Goal: Task Accomplishment & Management: Use online tool/utility

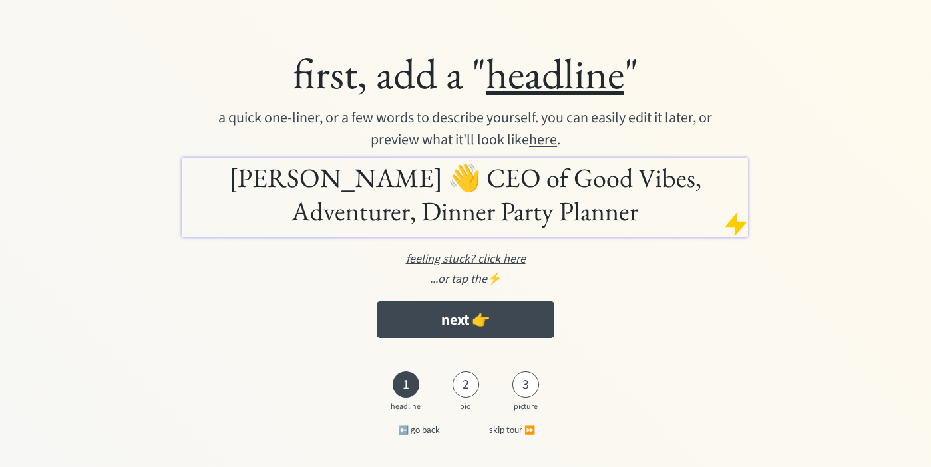
scroll to position [15, 0]
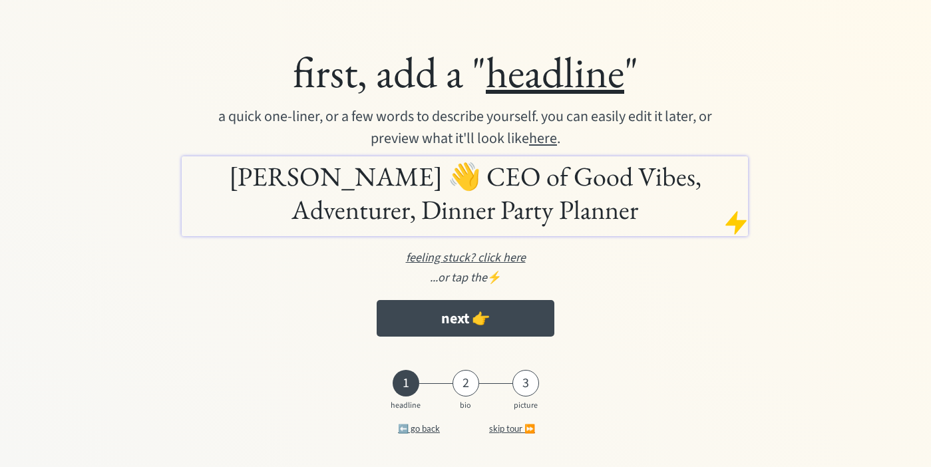
click at [425, 176] on h1 "[PERSON_NAME] 👋 CEO of Good Vibes, Adventurer, Dinner Party Planner" at bounding box center [465, 193] width 560 height 67
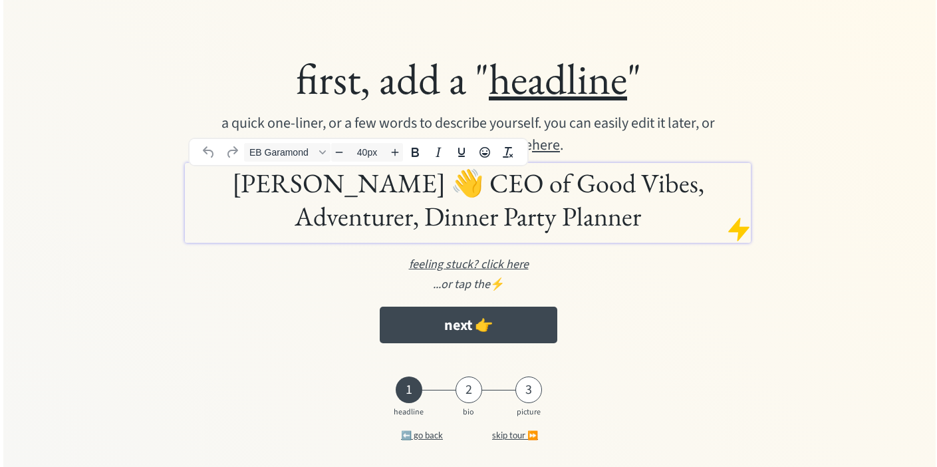
scroll to position [16, 0]
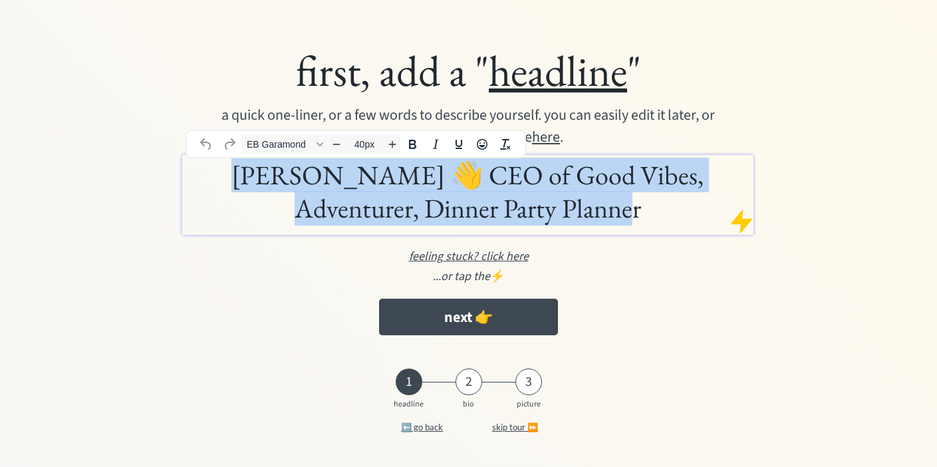
drag, startPoint x: 584, startPoint y: 209, endPoint x: 122, endPoint y: 174, distance: 463.1
click at [122, 174] on div "first, add a " headline " a quick one-liner, or a few words to describe yoursel…" at bounding box center [468, 192] width 728 height 311
paste div
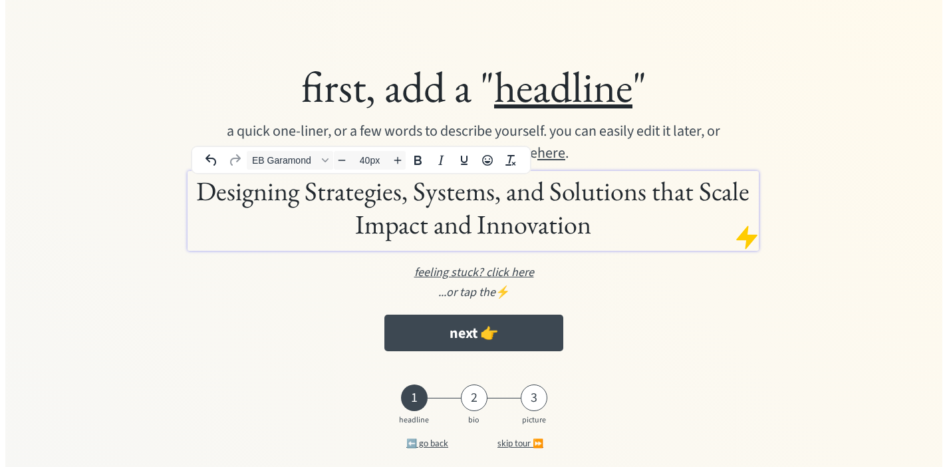
scroll to position [3, 0]
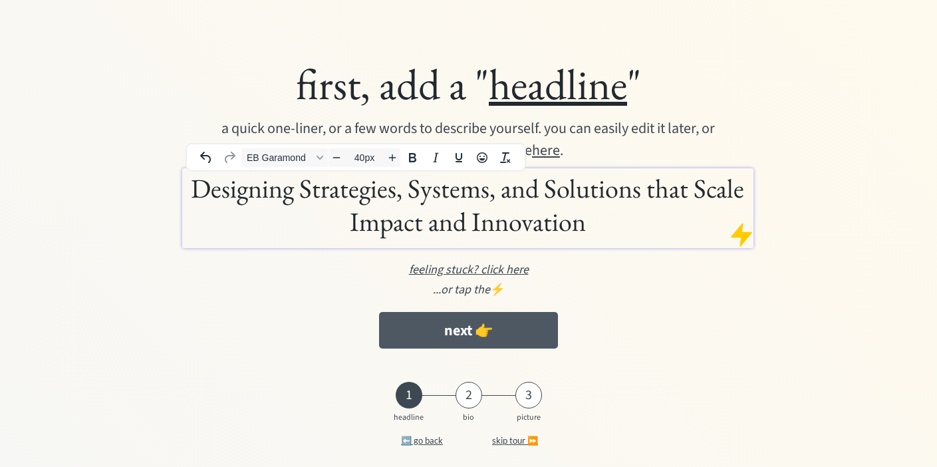
click at [457, 332] on button "next 👉" at bounding box center [468, 330] width 179 height 37
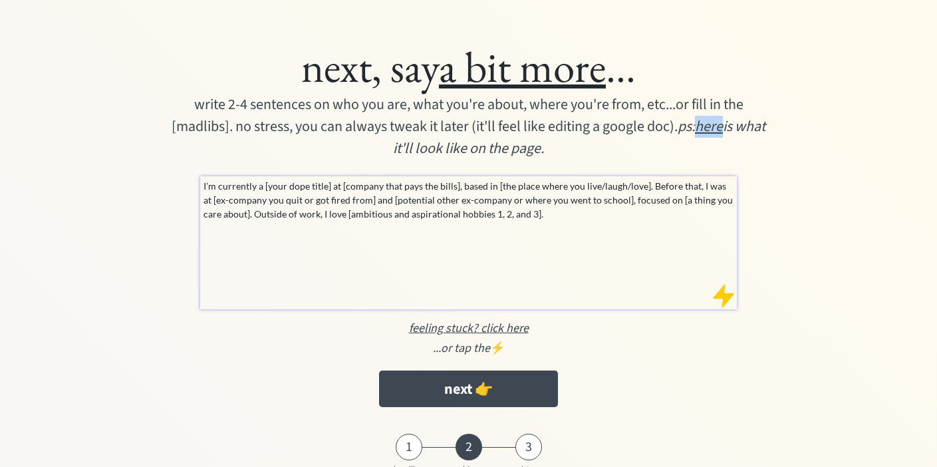
click at [723, 131] on u "here" at bounding box center [709, 126] width 28 height 21
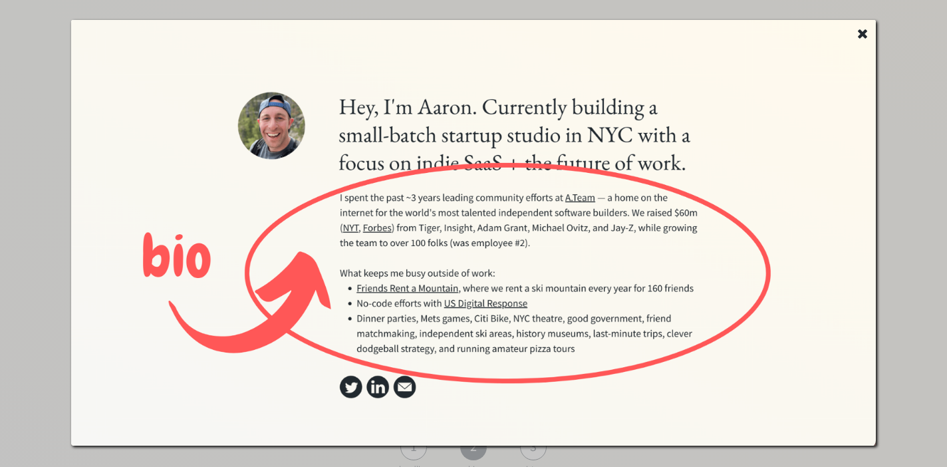
click at [862, 37] on icon at bounding box center [862, 33] width 13 height 13
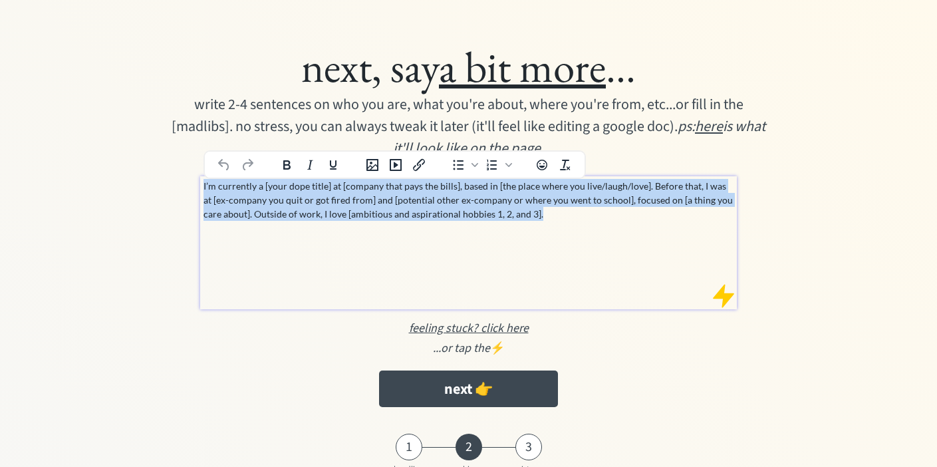
drag, startPoint x: 527, startPoint y: 218, endPoint x: 190, endPoint y: 190, distance: 337.8
click at [190, 190] on div "next, say a bit more ... write 2-4 sentences on who you are, what you're about,…" at bounding box center [468, 223] width 728 height 381
paste div
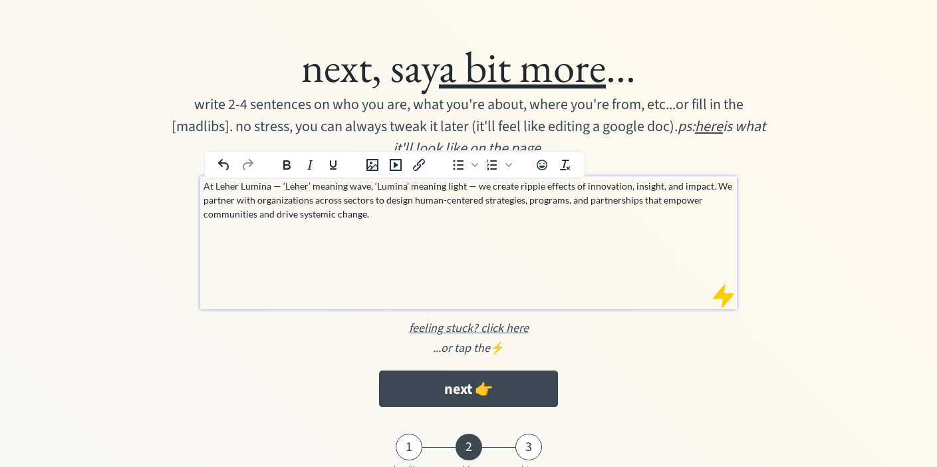
click at [278, 188] on p "At Leher Lumina — ‘Leher’ meaning wave, ‘Lumina’ meaning light — we create ripp…" at bounding box center [469, 200] width 530 height 42
click at [466, 191] on p "At Leher Lumina - ‘Leher’ meaning wave, ‘Lumina’ meaning light — we create ripp…" at bounding box center [469, 200] width 530 height 42
click at [498, 224] on div "At Leher Lumina - ‘Leher’ meaning wave, ‘Lumina’ meaning light - we create ripp…" at bounding box center [468, 242] width 536 height 133
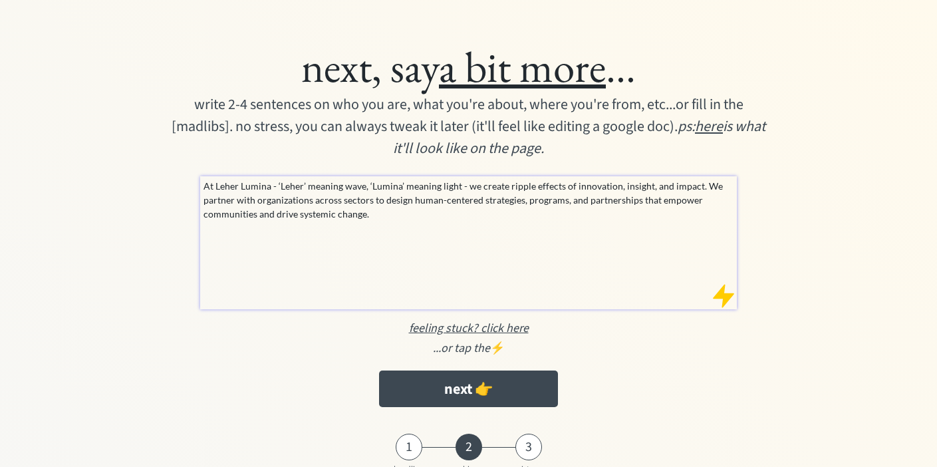
click at [431, 208] on p "At Leher Lumina - ‘Leher’ meaning wave, ‘Lumina’ meaning light - we create ripp…" at bounding box center [469, 200] width 530 height 42
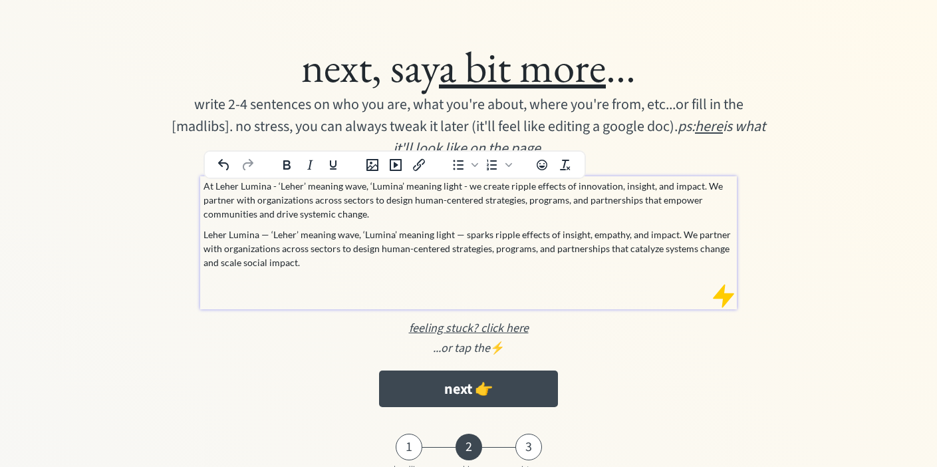
click at [649, 188] on p "At Leher Lumina - ‘Leher’ meaning wave, ‘Lumina’ meaning light - we create ripp…" at bounding box center [469, 200] width 530 height 42
drag, startPoint x: 205, startPoint y: 214, endPoint x: 411, endPoint y: 220, distance: 206.3
click at [411, 220] on p "At Leher Lumina - ‘Leher’ meaning wave, ‘Lumina’ meaning light - we create ripp…" at bounding box center [469, 200] width 530 height 42
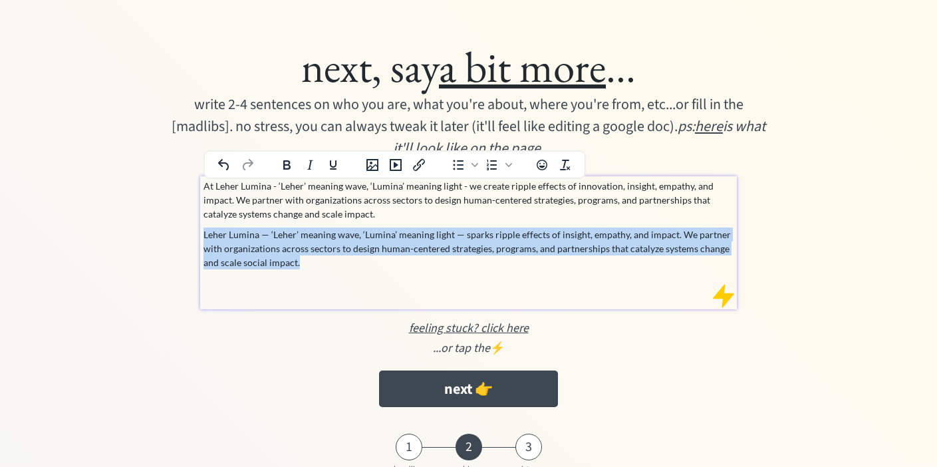
drag, startPoint x: 317, startPoint y: 263, endPoint x: 200, endPoint y: 231, distance: 120.9
click at [200, 231] on div "At Leher Lumina - ‘Leher’ meaning wave, ‘Lumina’ meaning light - we create ripp…" at bounding box center [468, 242] width 536 height 133
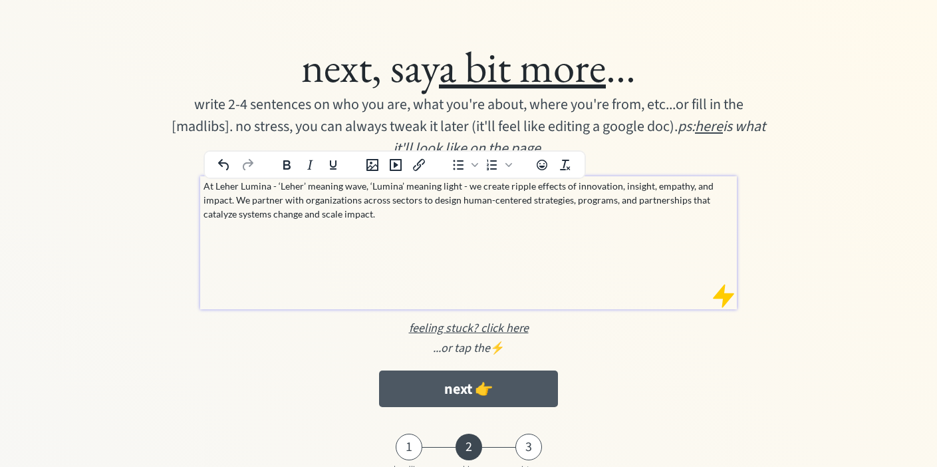
click at [490, 394] on button "next 👉" at bounding box center [468, 389] width 179 height 37
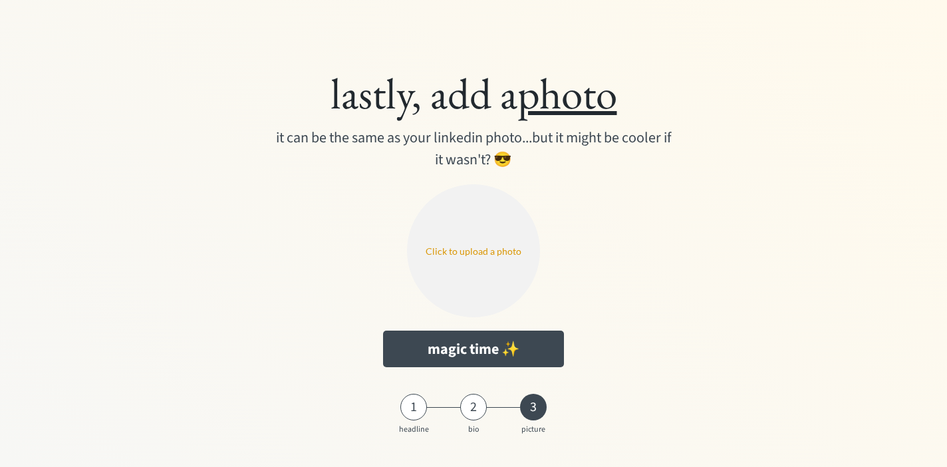
click at [472, 416] on div "2" at bounding box center [473, 407] width 27 height 27
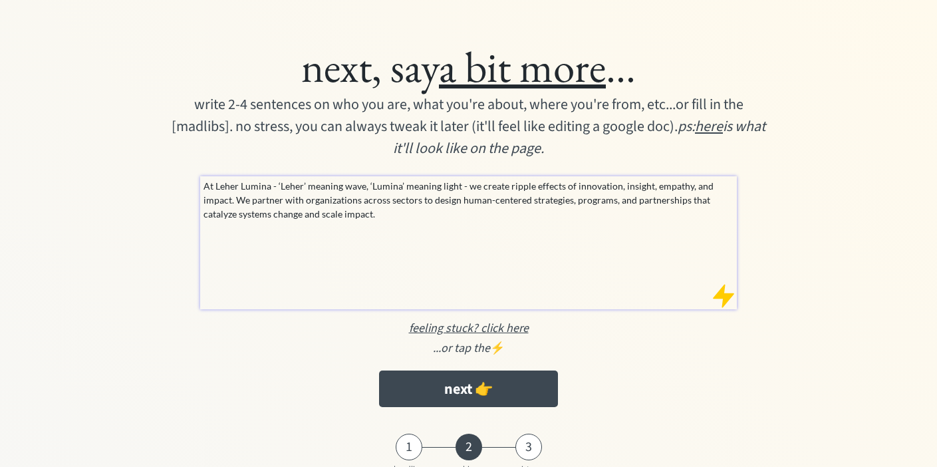
click at [408, 439] on div "1" at bounding box center [409, 447] width 27 height 16
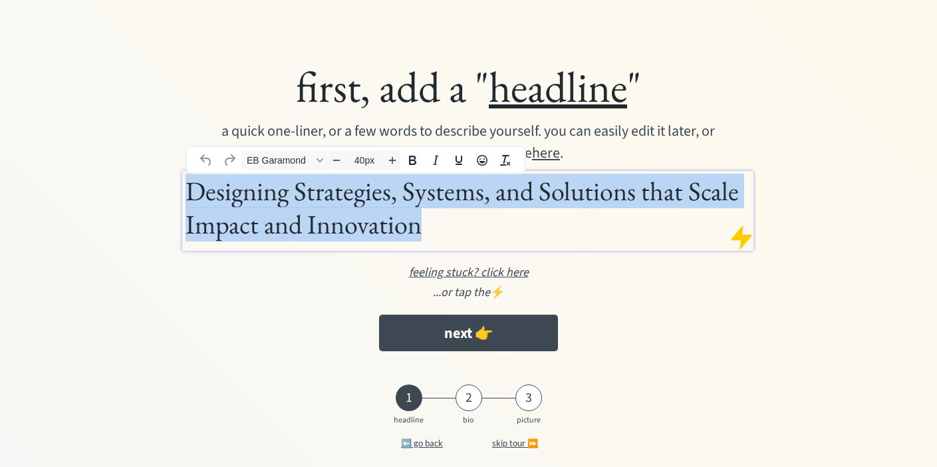
drag, startPoint x: 403, startPoint y: 231, endPoint x: 193, endPoint y: 200, distance: 212.5
click at [193, 200] on h1 "Designing Strategies, Systems, and Solutions that Scale Impact and Innovation" at bounding box center [468, 207] width 564 height 67
click at [488, 351] on div "first, add a " headline " a quick one-liner, or a few words to describe yoursel…" at bounding box center [468, 208] width 728 height 311
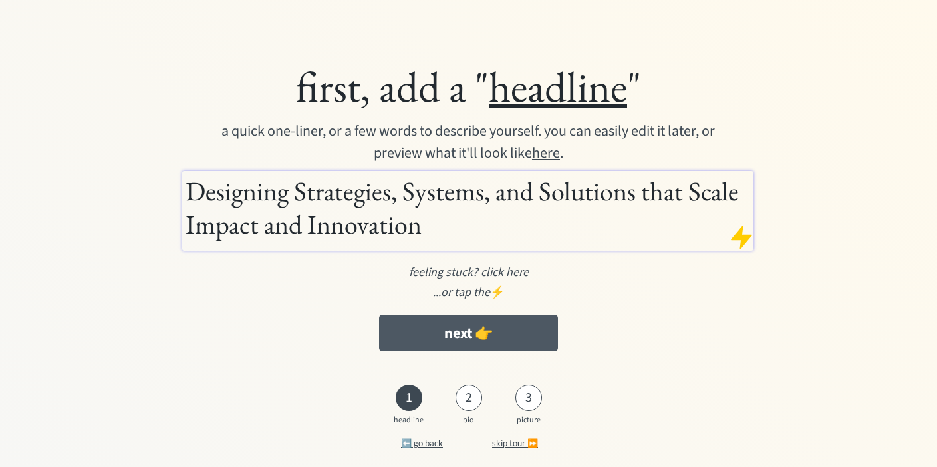
click at [473, 332] on button "next 👉" at bounding box center [468, 333] width 179 height 37
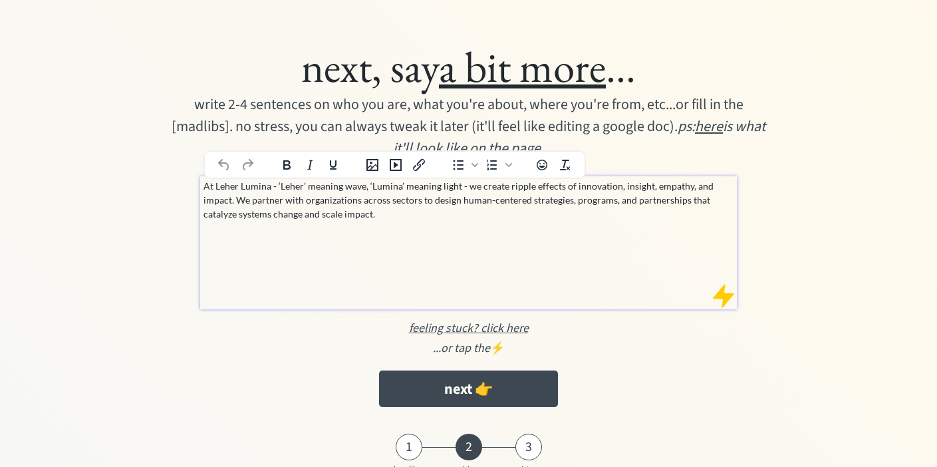
drag, startPoint x: 391, startPoint y: 216, endPoint x: 200, endPoint y: 187, distance: 193.8
click at [200, 187] on div "next, say a bit more ... write 2-4 sentences on who you are, what you're about,…" at bounding box center [468, 223] width 728 height 381
copy p "At Leher Lumina - ‘Leher’ meaning wave, ‘Lumina’ meaning light - we create ripp…"
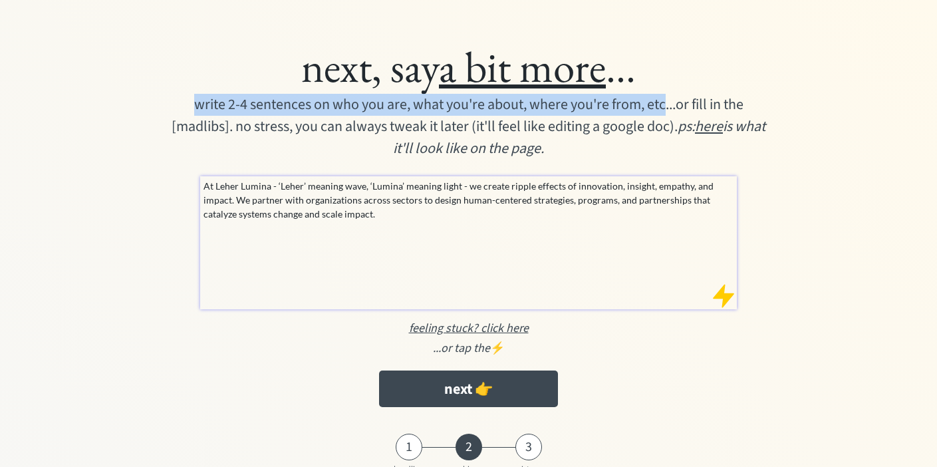
drag, startPoint x: 190, startPoint y: 102, endPoint x: 667, endPoint y: 101, distance: 477.0
click at [667, 101] on div "write 2-4 sentences on who you are, what you're about, where you're from, etc..…" at bounding box center [469, 127] width 608 height 66
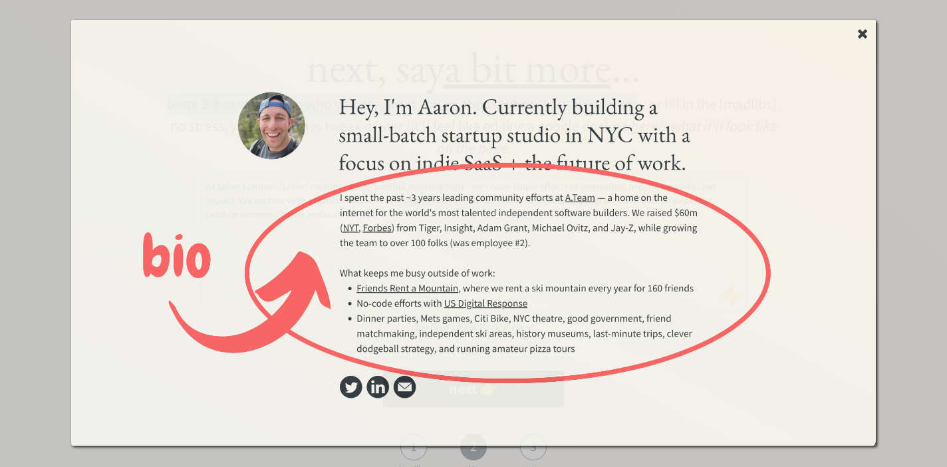
copy div "write 2-4 sentences on who you are, what you're about, where you're from, etc"
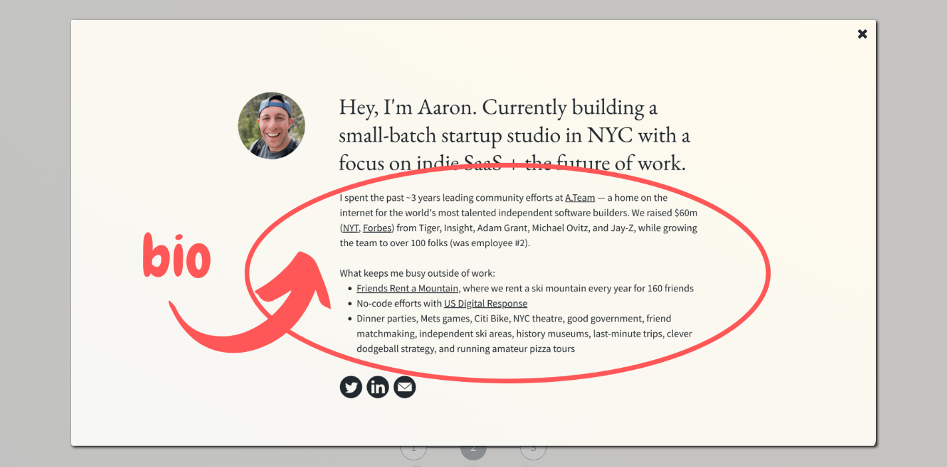
click at [865, 33] on use at bounding box center [862, 33] width 9 height 9
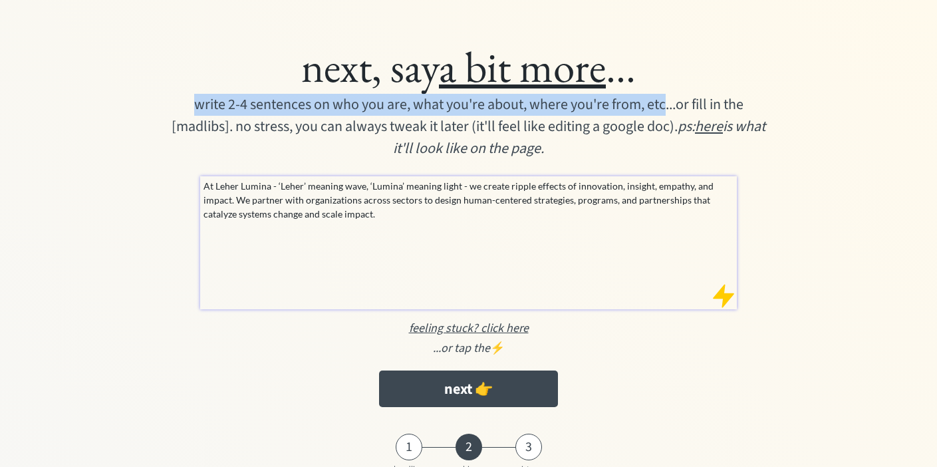
click at [444, 221] on p "At Leher Lumina - ‘Leher’ meaning wave, ‘Lumina’ meaning light - we create ripp…" at bounding box center [469, 200] width 530 height 42
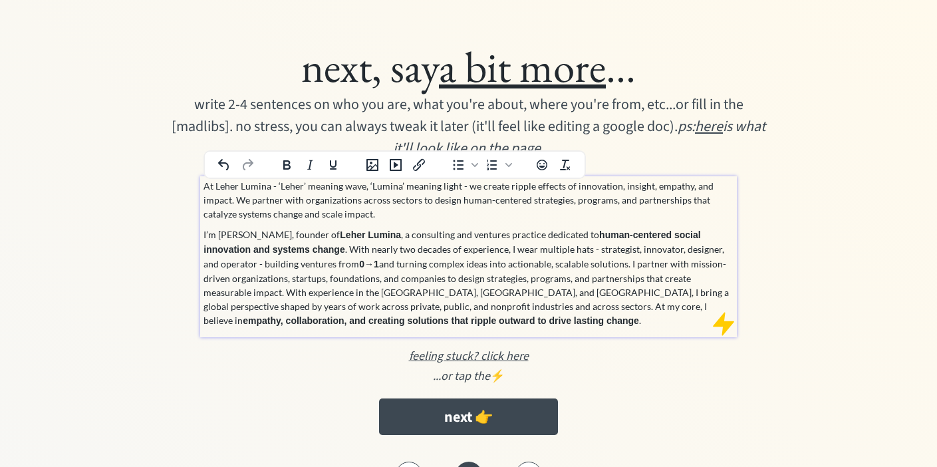
drag, startPoint x: 387, startPoint y: 213, endPoint x: 202, endPoint y: 190, distance: 186.3
click at [202, 190] on div "At Leher Lumina - ‘Leher’ meaning wave, ‘Lumina’ meaning light - we create ripp…" at bounding box center [468, 256] width 536 height 161
click at [335, 206] on p "At Leher Lumina - ‘Leher’ meaning wave, ‘Lumina’ meaning light - we create ripp…" at bounding box center [469, 200] width 530 height 42
click at [204, 238] on p "I’m Priyanka Rao, founder of Leher Lumina , a consulting and ventures practice …" at bounding box center [469, 278] width 530 height 100
drag, startPoint x: 359, startPoint y: 306, endPoint x: 287, endPoint y: 305, distance: 71.2
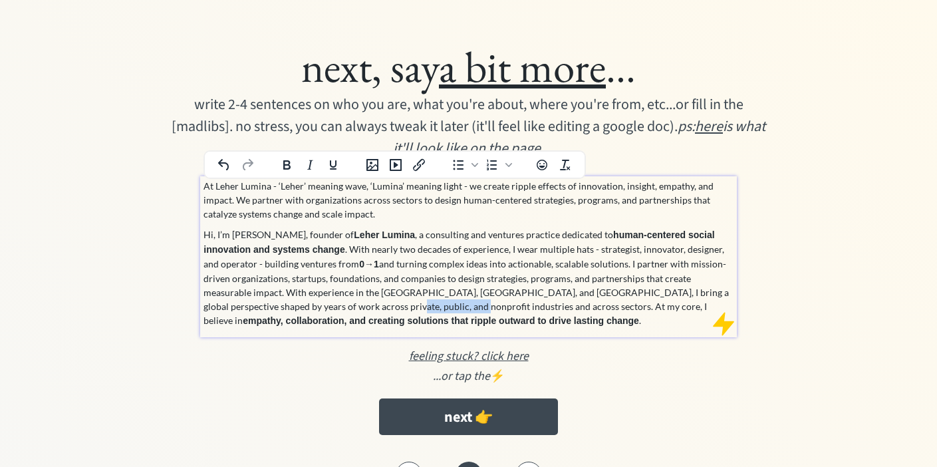
click at [287, 305] on p "Hi, I’m Priyanka Rao, founder of Leher Lumina , a consulting and ventures pract…" at bounding box center [469, 278] width 530 height 100
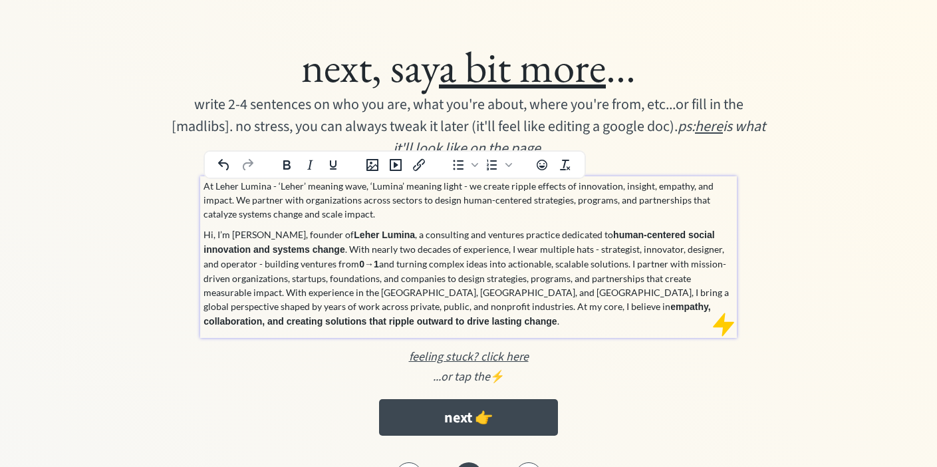
click at [504, 251] on p "Hi, I’m Priyanka Rao, founder of Leher Lumina , a consulting and ventures pract…" at bounding box center [469, 278] width 530 height 101
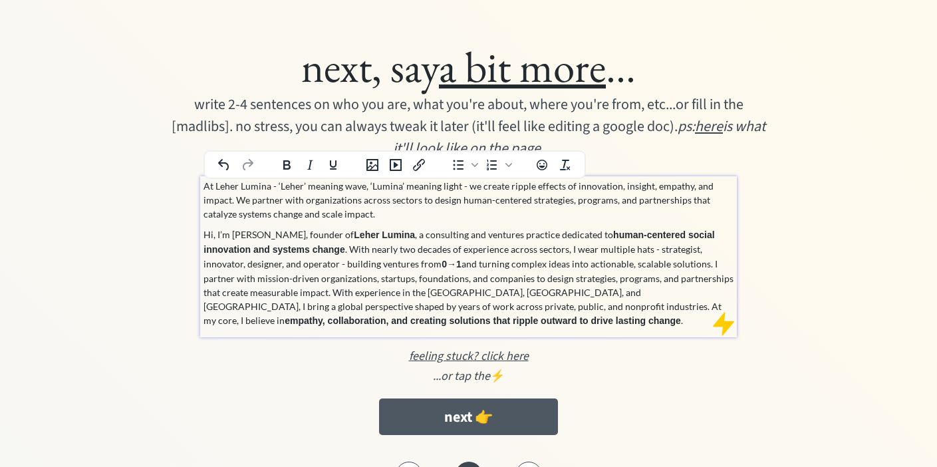
click at [468, 423] on button "next 👉" at bounding box center [468, 417] width 179 height 37
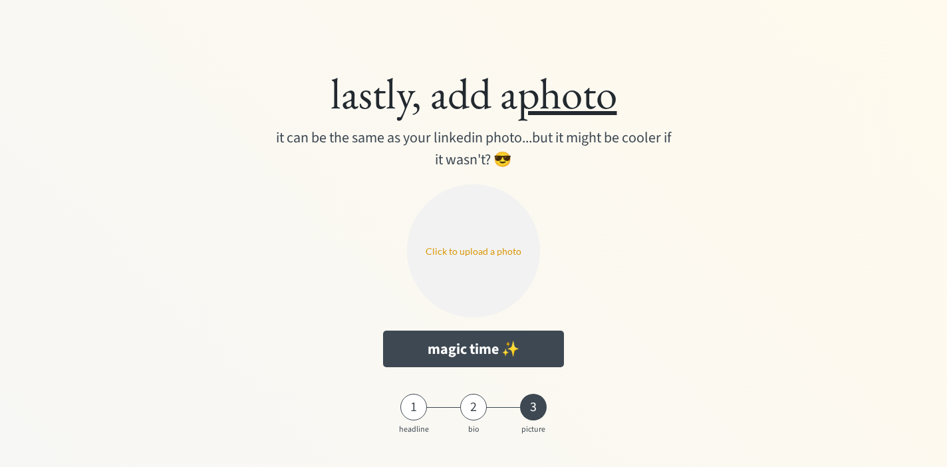
click at [479, 234] on input "file" at bounding box center [473, 250] width 133 height 133
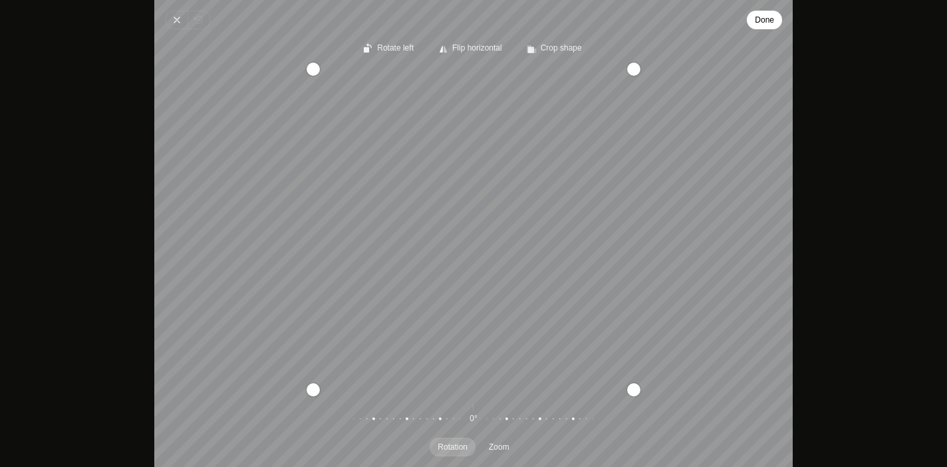
click at [750, 24] on button "Done" at bounding box center [764, 20] width 35 height 19
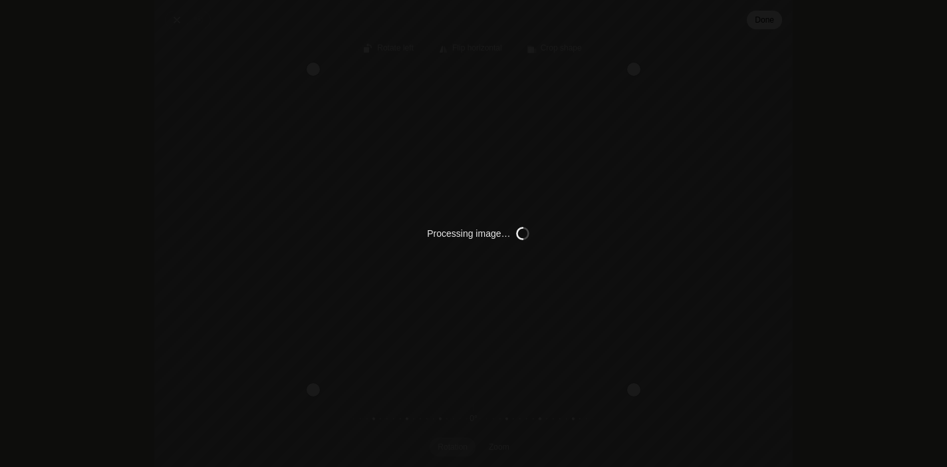
type input "C:\fakepath\Priyanka headshot .png"
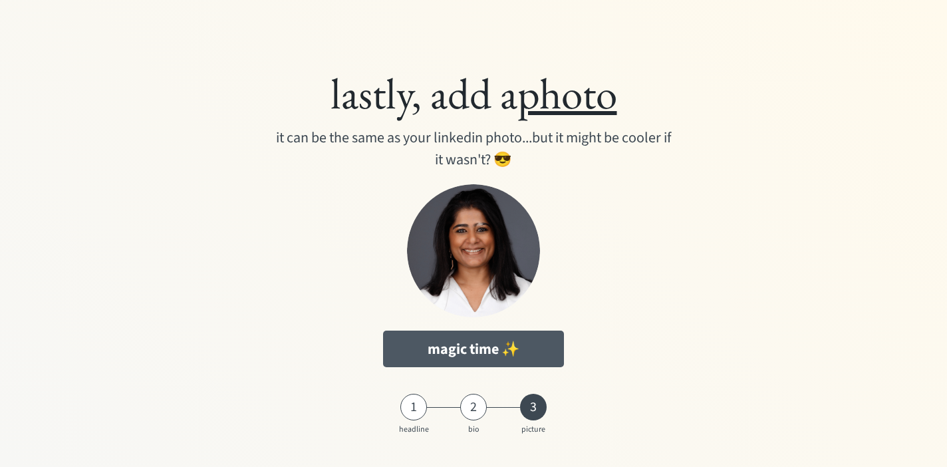
click at [487, 337] on button "magic time ✨" at bounding box center [473, 349] width 181 height 37
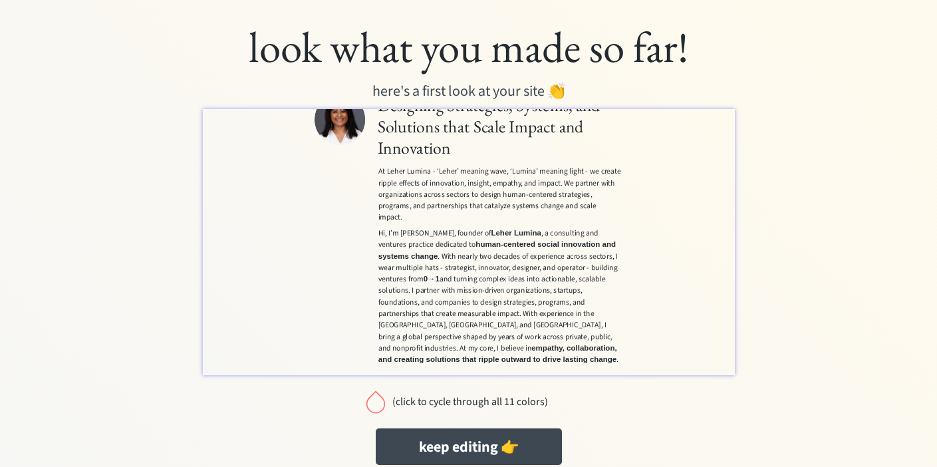
scroll to position [25, 0]
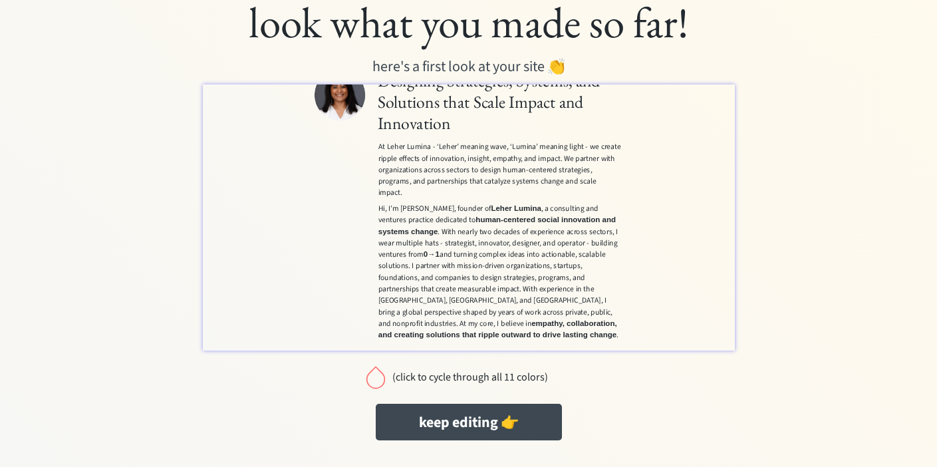
click at [617, 260] on p "At Leher Lumina - ‘Leher’ meaning wave, ‘Lumina’ meaning light - we create ripp…" at bounding box center [666, 218] width 381 height 90
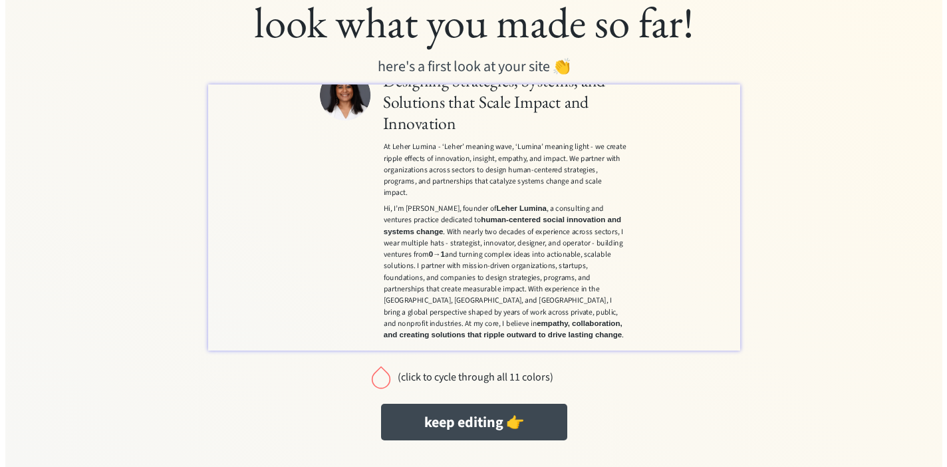
scroll to position [155, 0]
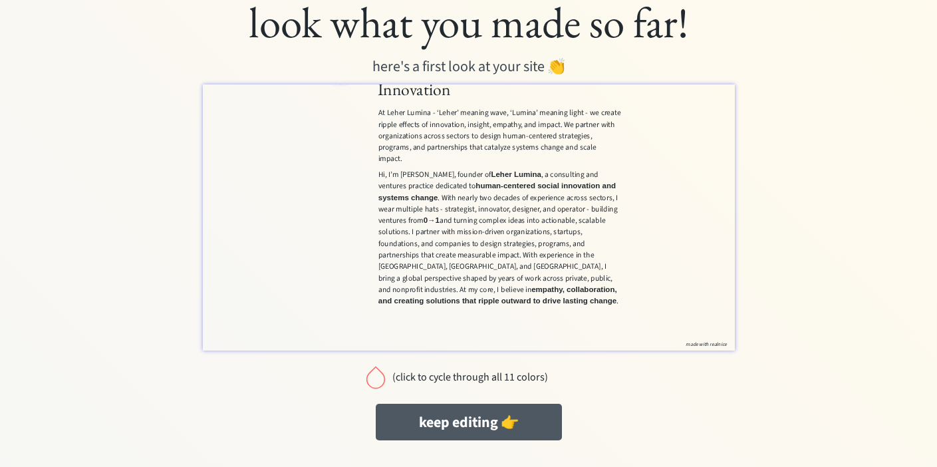
click at [478, 434] on button "keep editing 👉" at bounding box center [469, 422] width 186 height 37
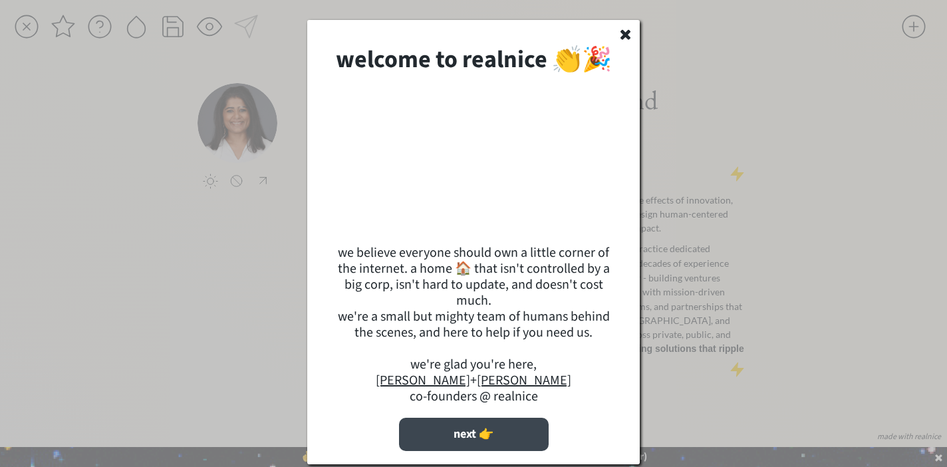
click at [489, 438] on button "next 👉" at bounding box center [474, 434] width 150 height 33
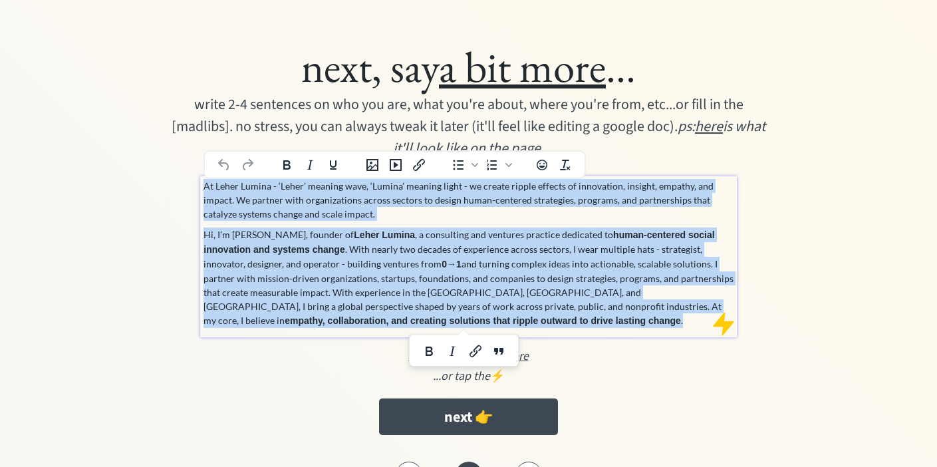
drag, startPoint x: 395, startPoint y: 318, endPoint x: 201, endPoint y: 190, distance: 232.3
click at [201, 190] on div "At Leher Lumina - ‘Leher’ meaning wave, ‘Lumina’ meaning light - we create ripp…" at bounding box center [468, 256] width 536 height 161
copy div "At Leher Lumina - ‘Leher’ meaning wave, ‘Lumina’ meaning light - we create ripp…"
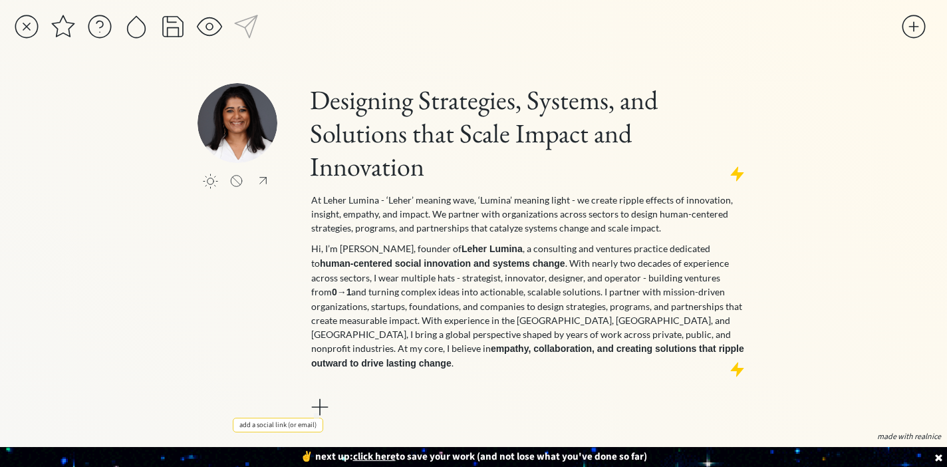
click at [318, 394] on div at bounding box center [320, 407] width 27 height 27
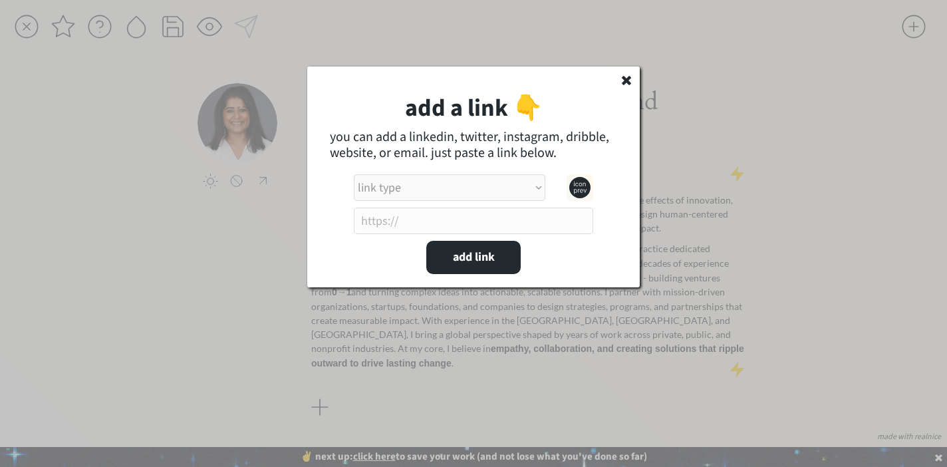
click at [426, 192] on select "link type apple music apple podcasts beehiiv behance bluesky calendar discord d…" at bounding box center [450, 187] width 192 height 27
click at [528, 219] on input "input" at bounding box center [474, 221] width 240 height 27
paste input "[URL][DOMAIN_NAME]"
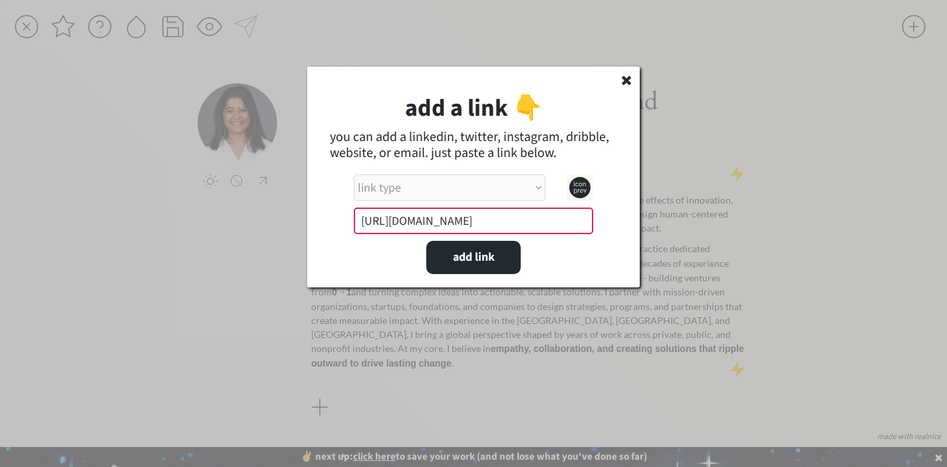
type input "[URL][DOMAIN_NAME]"
click at [538, 186] on select "link type apple music apple podcasts beehiiv behance bluesky calendar discord d…" at bounding box center [450, 187] width 192 height 27
select select ""linkedin""
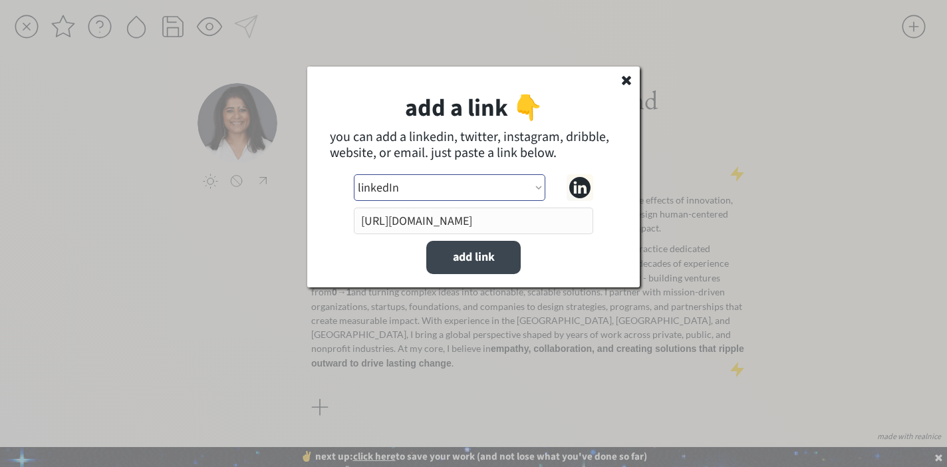
click at [490, 265] on button "add link" at bounding box center [473, 257] width 94 height 33
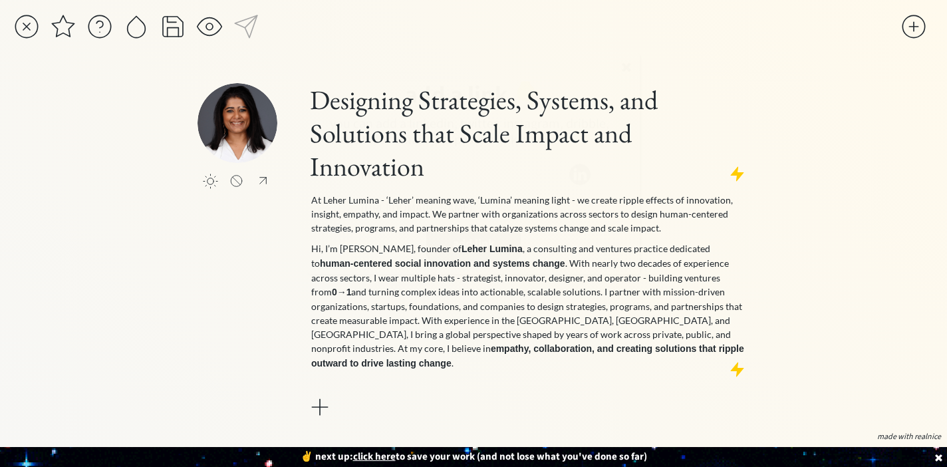
select select ""PLACEHOLDER_1427118222253""
click at [379, 453] on u "click here" at bounding box center [374, 457] width 43 height 14
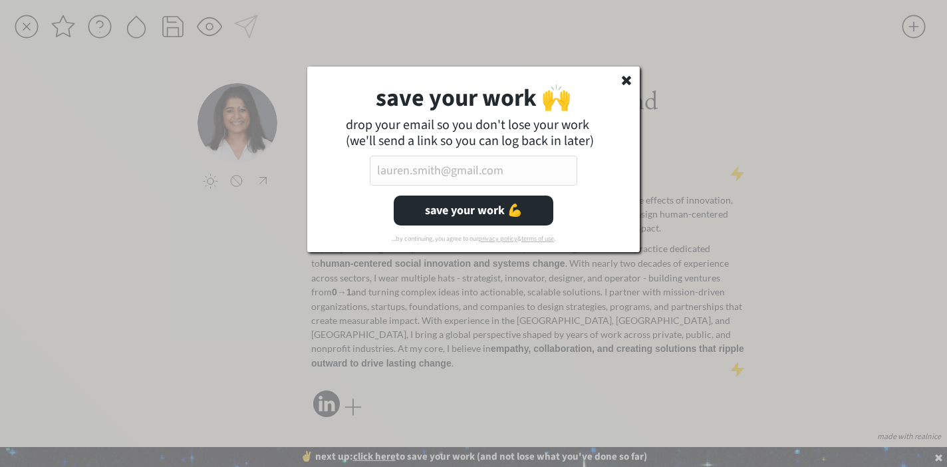
click at [464, 170] on input "email" at bounding box center [474, 171] width 208 height 30
click at [627, 83] on icon at bounding box center [626, 79] width 13 height 13
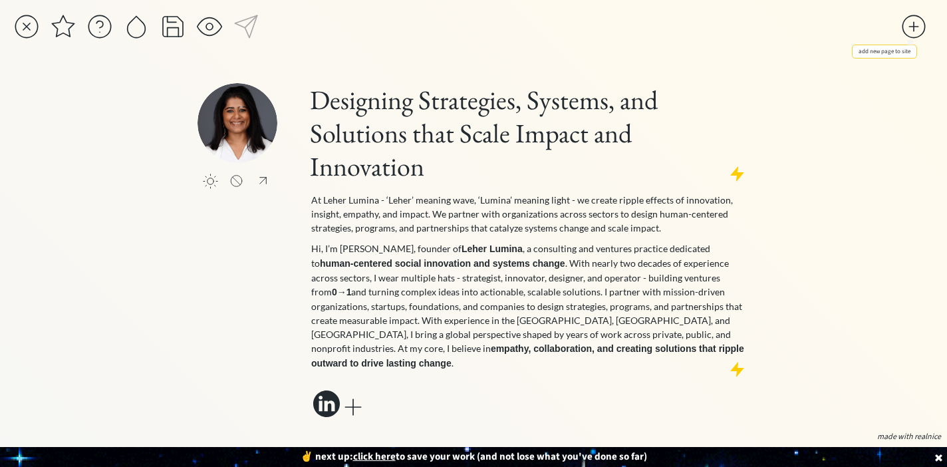
click at [913, 23] on div at bounding box center [914, 26] width 27 height 27
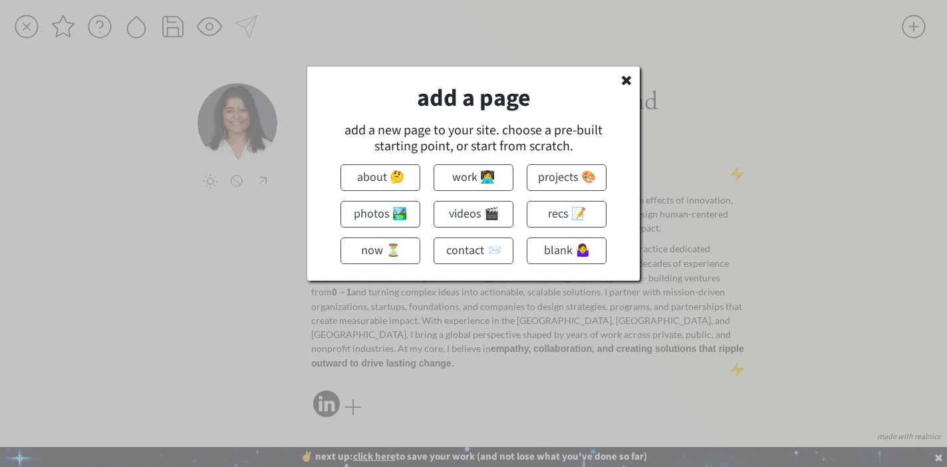
click at [620, 83] on icon at bounding box center [626, 79] width 13 height 13
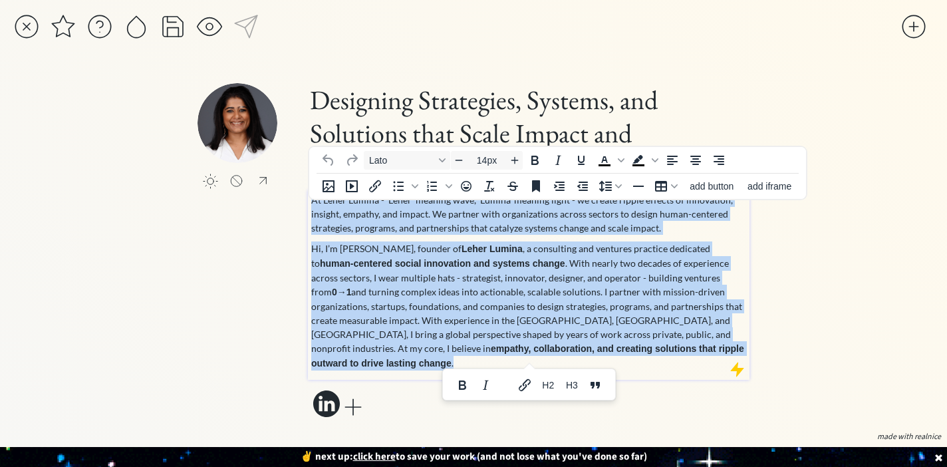
drag, startPoint x: 551, startPoint y: 357, endPoint x: 309, endPoint y: 202, distance: 287.9
click at [309, 202] on div "At Leher Lumina - ‘Leher’ meaning wave, ‘Lumina’ meaning light - we create ripp…" at bounding box center [529, 285] width 442 height 190
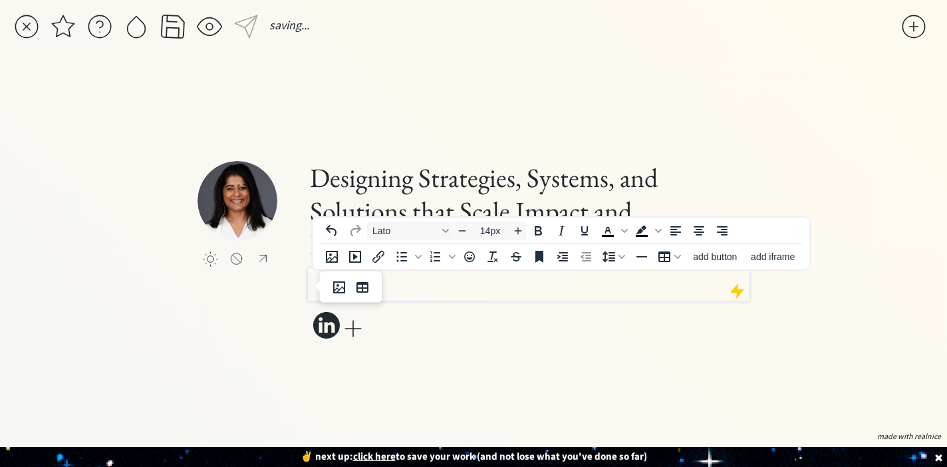
click at [237, 297] on div "click to upload a picture" at bounding box center [253, 241] width 110 height 160
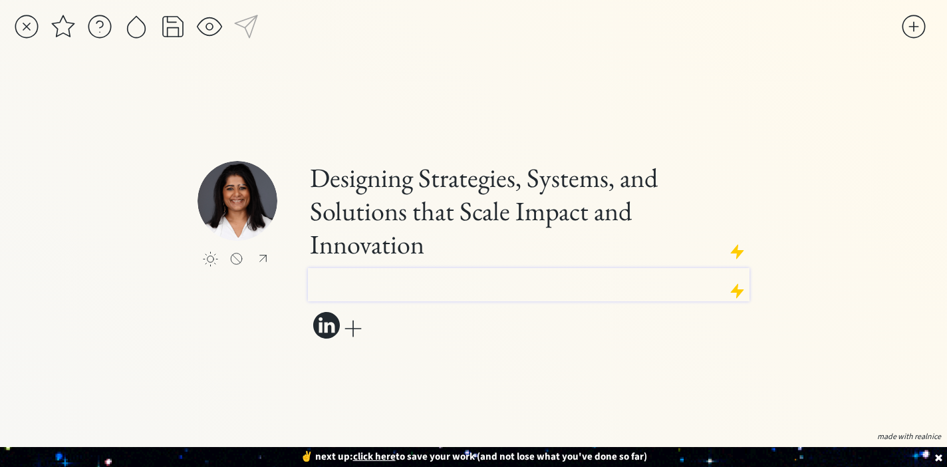
click at [401, 281] on p at bounding box center [529, 278] width 436 height 14
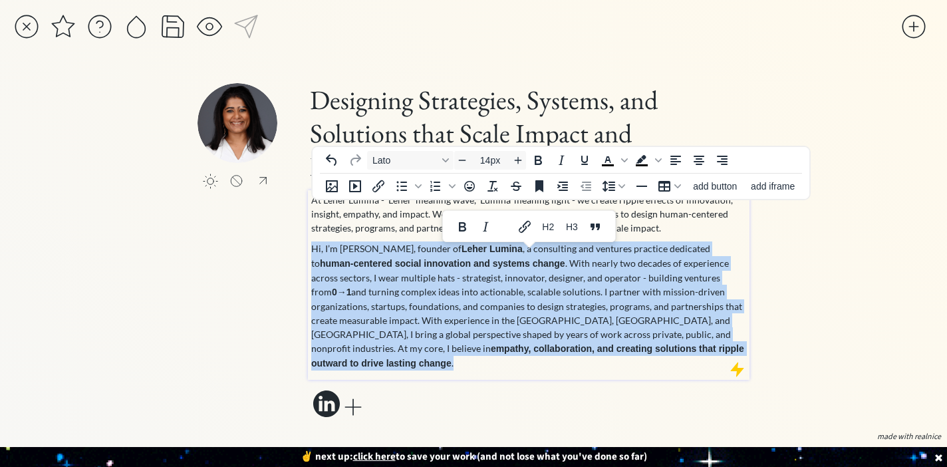
drag, startPoint x: 553, startPoint y: 355, endPoint x: 311, endPoint y: 259, distance: 260.7
click at [311, 259] on p "Hi, I’m Priyanka Rao, founder of Leher Lumina , a consulting and ventures pract…" at bounding box center [529, 305] width 436 height 129
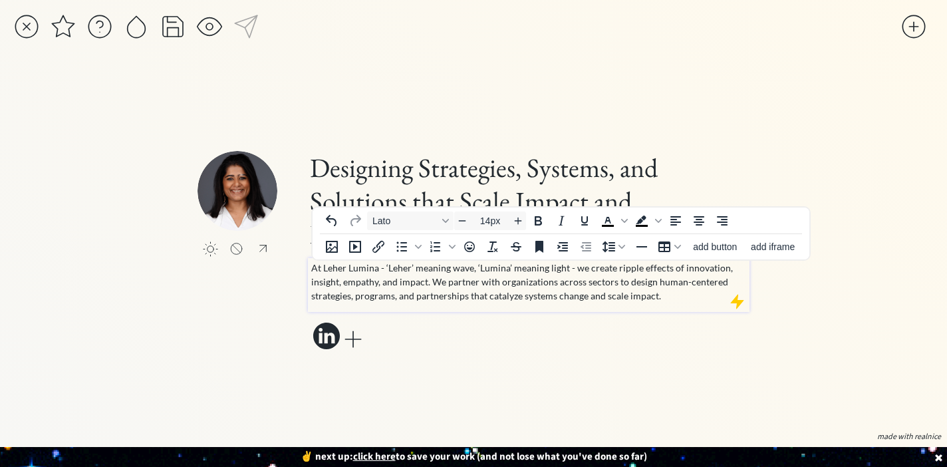
click at [678, 110] on div "click to upload a picture Designing Strategies, Systems, and Solutions that Sca…" at bounding box center [474, 252] width 552 height 351
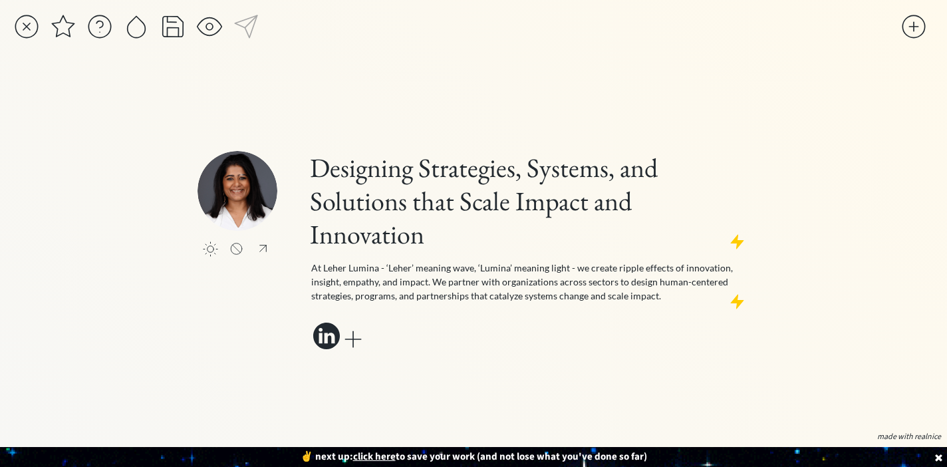
click at [817, 196] on div "saving... click to upload a picture Designing Strategies, Systems, and Solution…" at bounding box center [473, 233] width 947 height 467
click at [917, 25] on div at bounding box center [914, 26] width 27 height 27
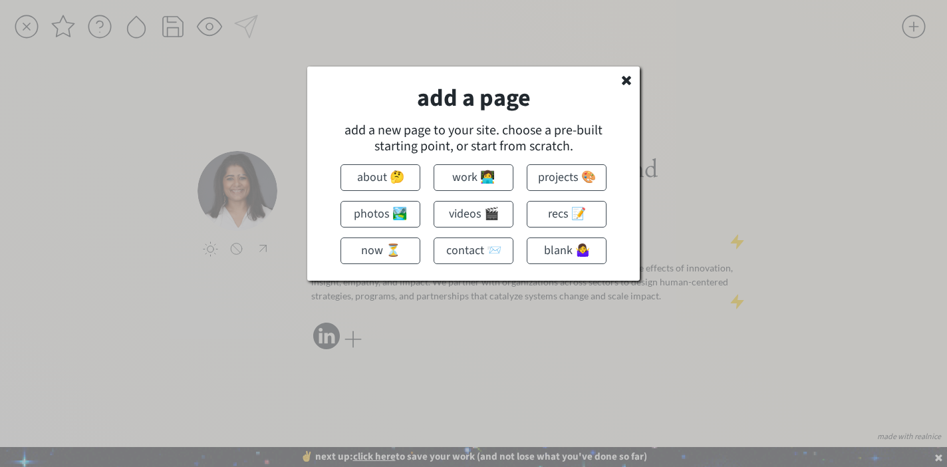
click at [379, 181] on button "about 🤔" at bounding box center [381, 177] width 80 height 27
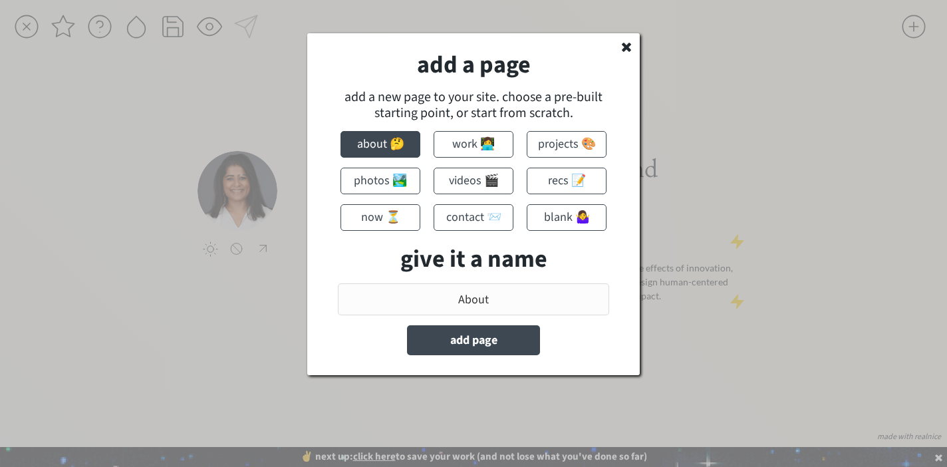
click at [477, 308] on input "input" at bounding box center [473, 299] width 271 height 32
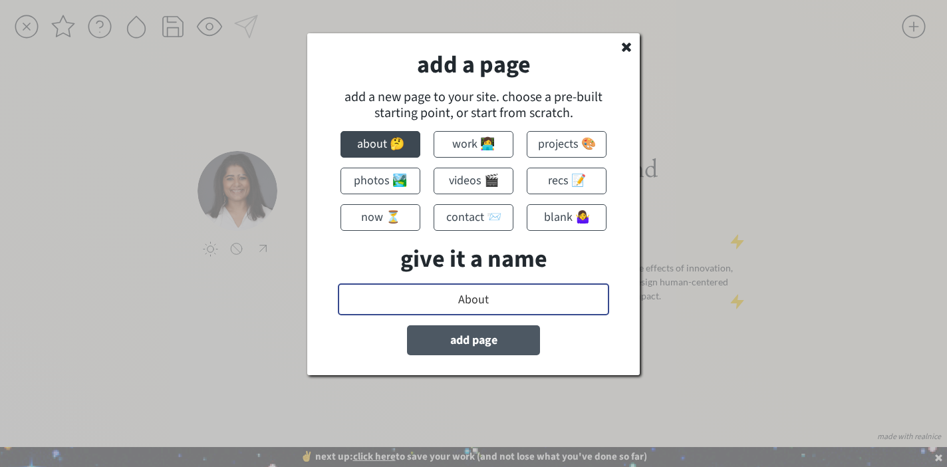
click at [479, 347] on button "add page" at bounding box center [473, 340] width 133 height 30
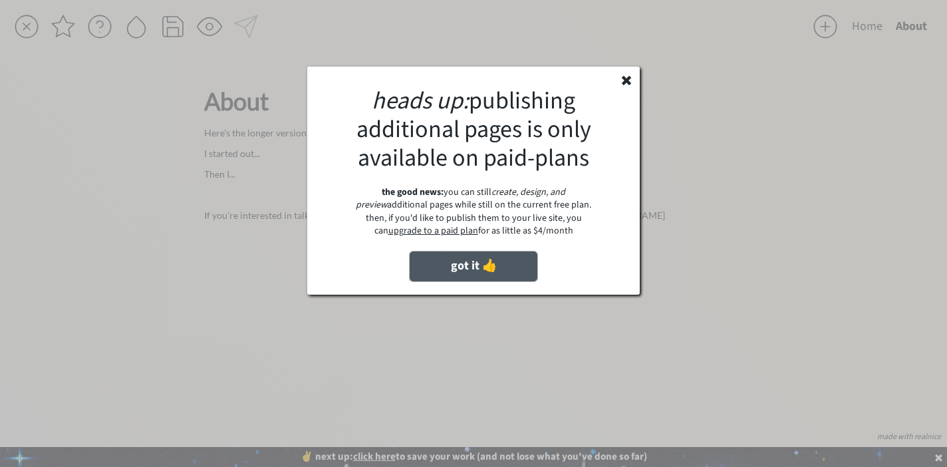
click at [468, 263] on button "got it 👍" at bounding box center [474, 266] width 128 height 30
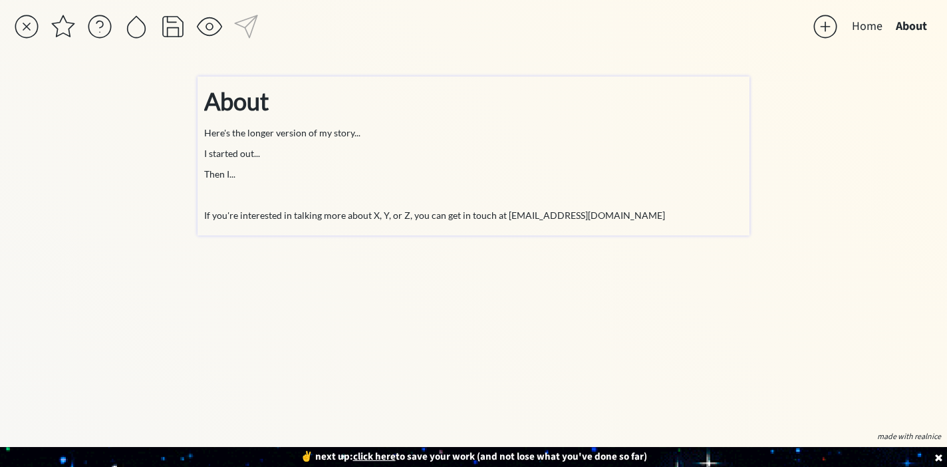
click at [270, 130] on p "Here's the longer version of my story..." at bounding box center [473, 133] width 539 height 14
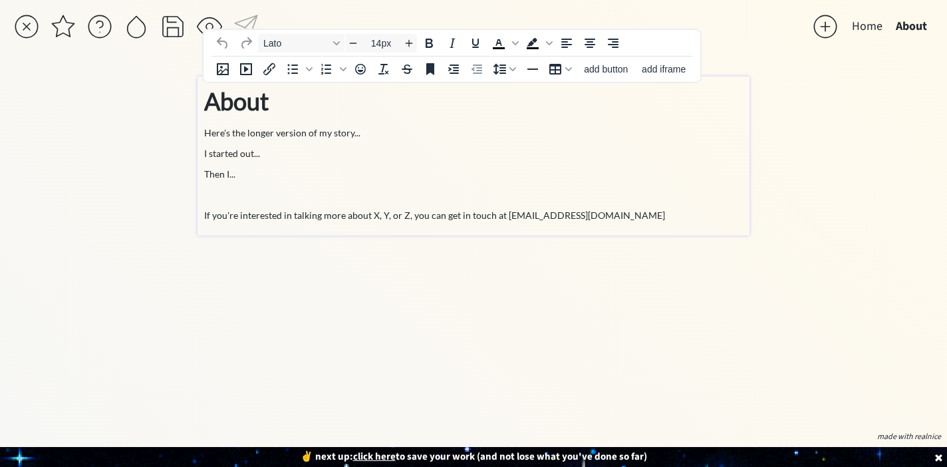
click at [269, 141] on div "About Here's the longer version of my story... I started out... Then I... If yo…" at bounding box center [473, 152] width 539 height 139
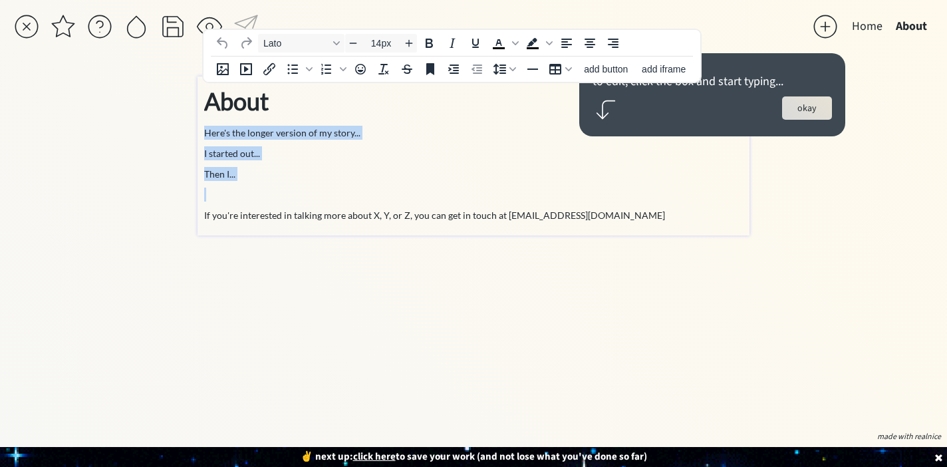
drag, startPoint x: 205, startPoint y: 132, endPoint x: 337, endPoint y: 198, distance: 148.2
click at [337, 198] on div "About Here's the longer version of my story... I started out... Then I... If yo…" at bounding box center [473, 152] width 539 height 139
paste div
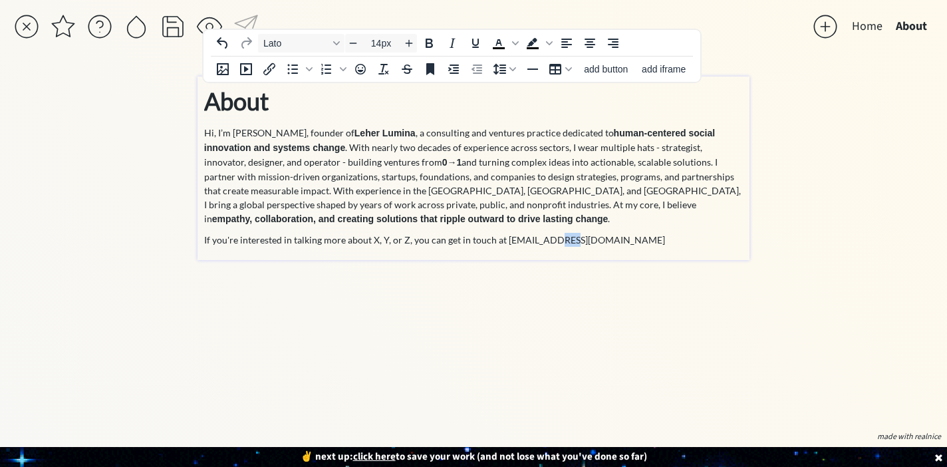
drag, startPoint x: 568, startPoint y: 237, endPoint x: 550, endPoint y: 238, distance: 18.6
click at [550, 238] on p "If you're interested in talking more about X, Y, or Z, you can get in touch at …" at bounding box center [473, 240] width 539 height 14
click at [353, 238] on p "If you're interested in talking more about X, Y, or Z, you can get in touch at …" at bounding box center [473, 240] width 539 height 14
drag, startPoint x: 346, startPoint y: 237, endPoint x: 398, endPoint y: 236, distance: 51.9
click at [398, 236] on p "If you're interested in talking more about X, Y, or Z, you can get in touch at …" at bounding box center [473, 240] width 539 height 14
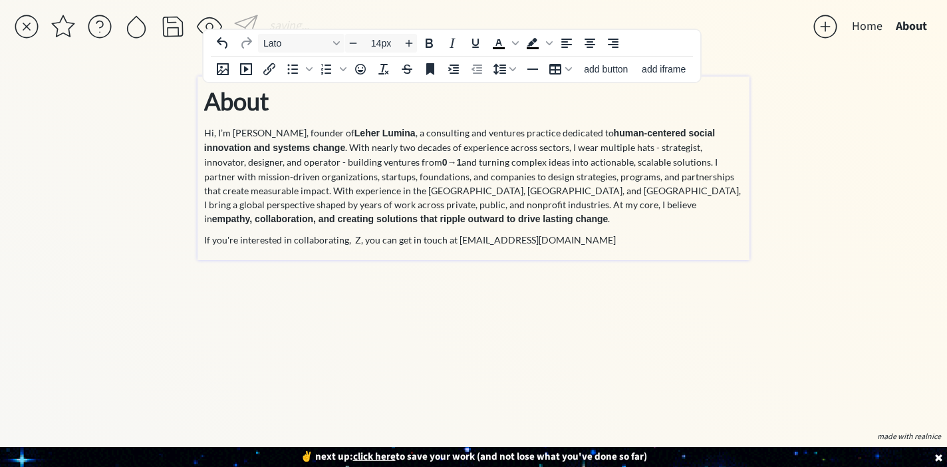
click at [357, 238] on p "If you're interested in collaborating, Z, you can get in touch at abc@gmail.com" at bounding box center [473, 240] width 539 height 14
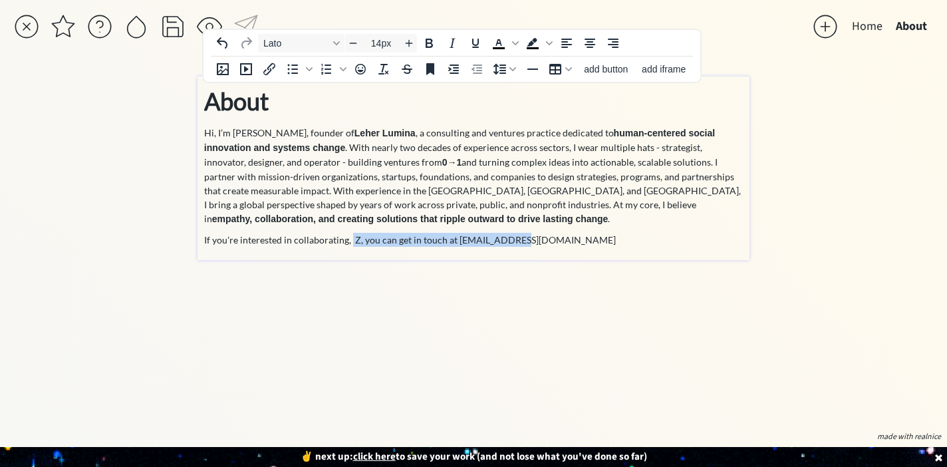
drag, startPoint x: 528, startPoint y: 242, endPoint x: 349, endPoint y: 238, distance: 179.0
click at [349, 238] on p "If you're interested in collaborating, Z, you can get in touch at abc@gmail.com" at bounding box center [473, 240] width 539 height 14
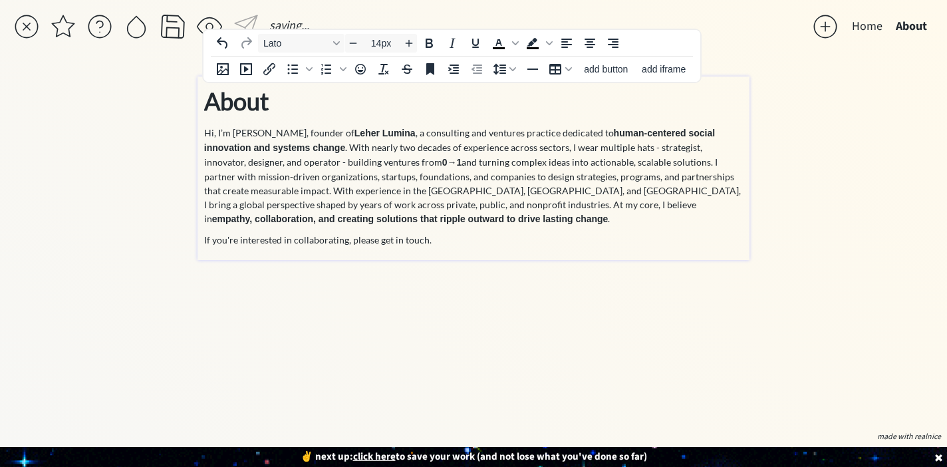
click at [799, 255] on div "saving... Home About click to upload a picture Designing Strategies, Systems, a…" at bounding box center [473, 233] width 947 height 467
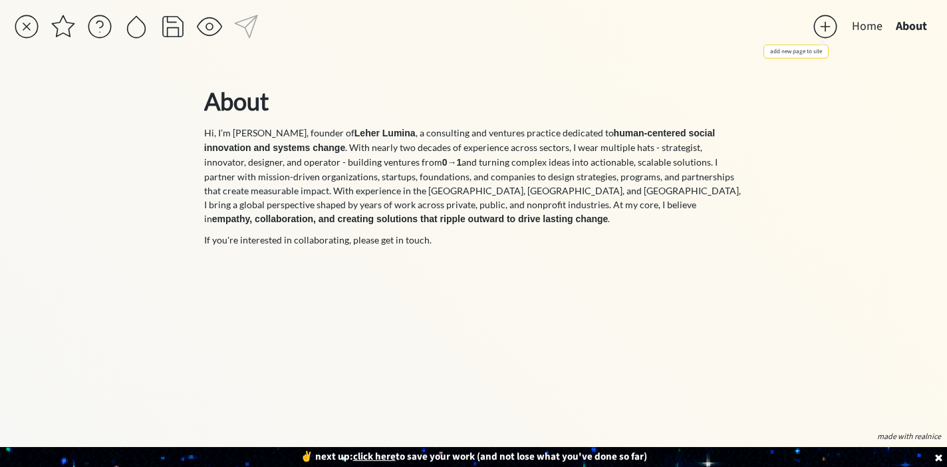
click at [828, 28] on div at bounding box center [825, 26] width 27 height 27
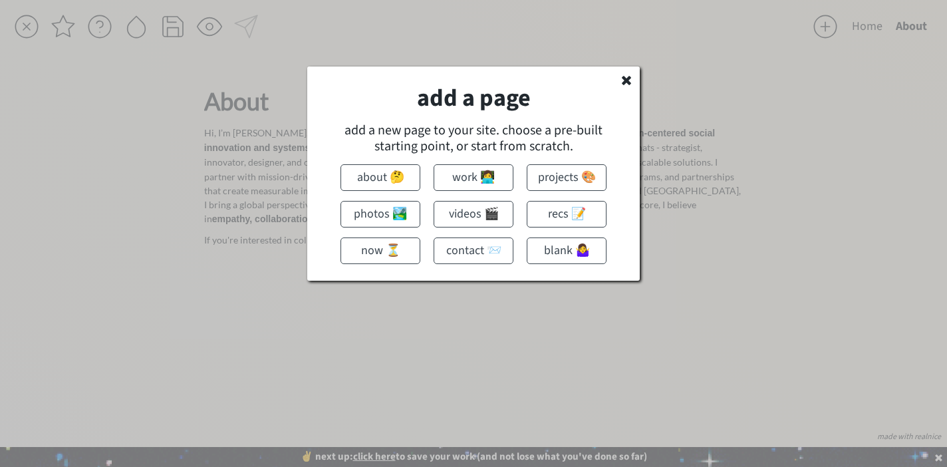
click at [484, 251] on button "contact 📨" at bounding box center [474, 251] width 80 height 27
type input "Contact"
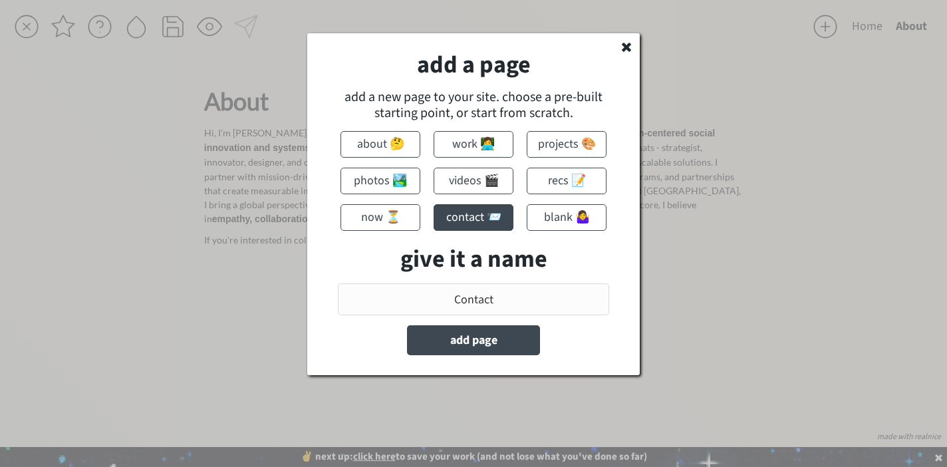
click at [625, 49] on use at bounding box center [626, 47] width 9 height 9
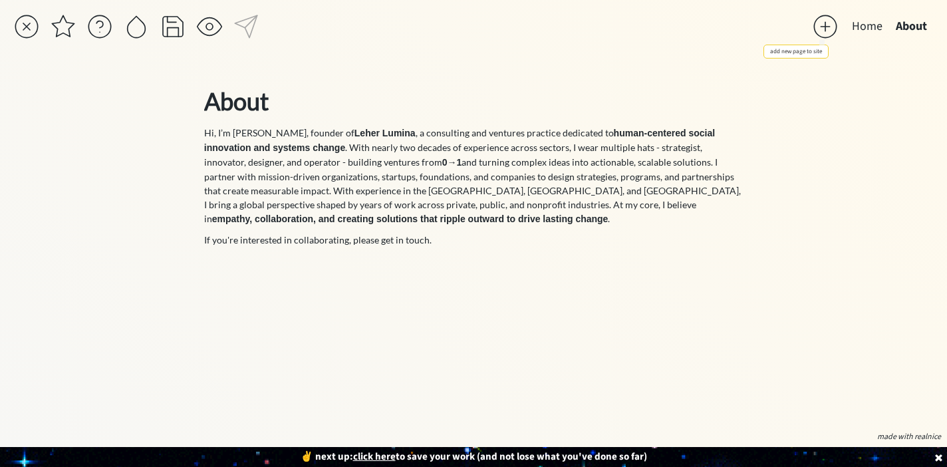
click at [823, 28] on div at bounding box center [825, 26] width 27 height 27
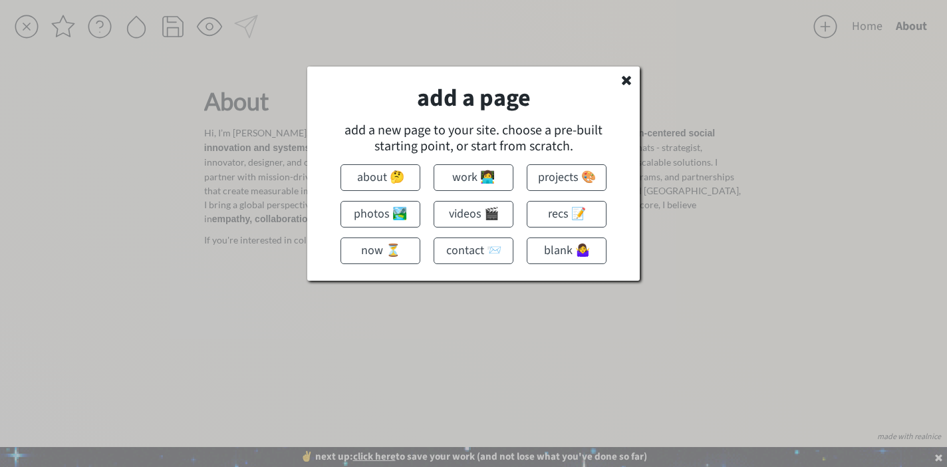
click at [479, 254] on button "contact 📨" at bounding box center [474, 251] width 80 height 27
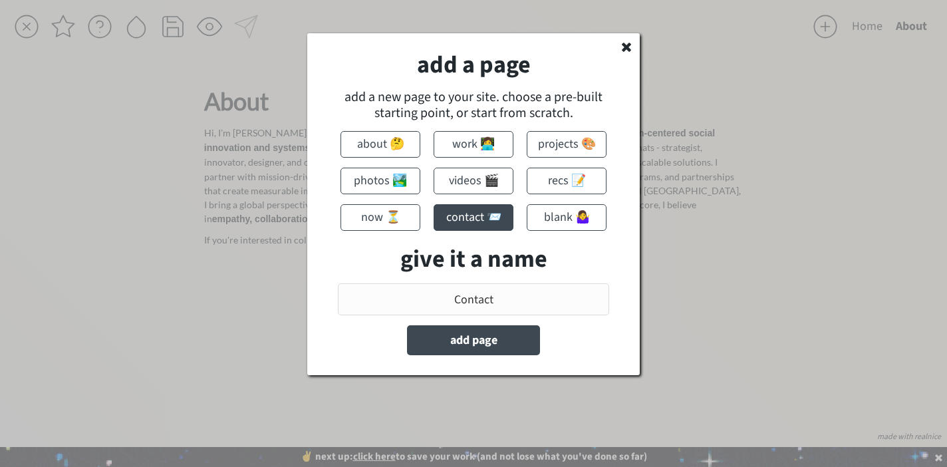
click at [466, 297] on input "input" at bounding box center [473, 299] width 271 height 32
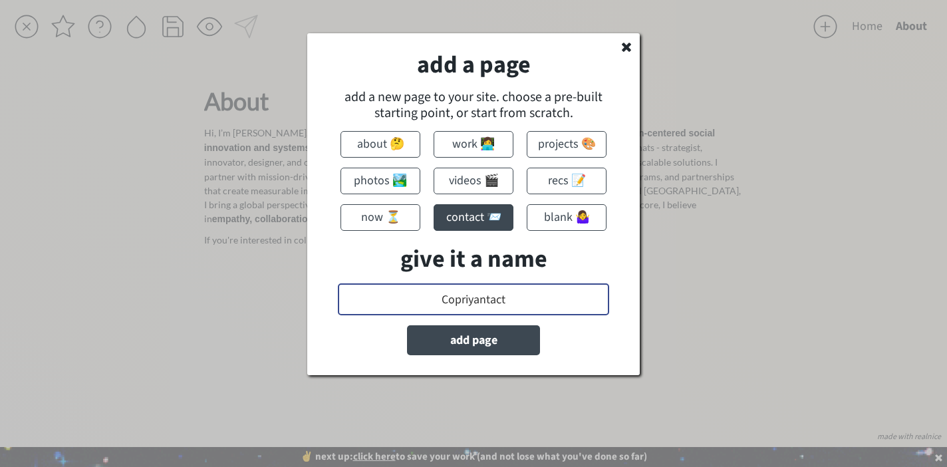
drag, startPoint x: 517, startPoint y: 300, endPoint x: 392, endPoint y: 299, distance: 125.1
click at [392, 299] on input "input" at bounding box center [473, 299] width 271 height 32
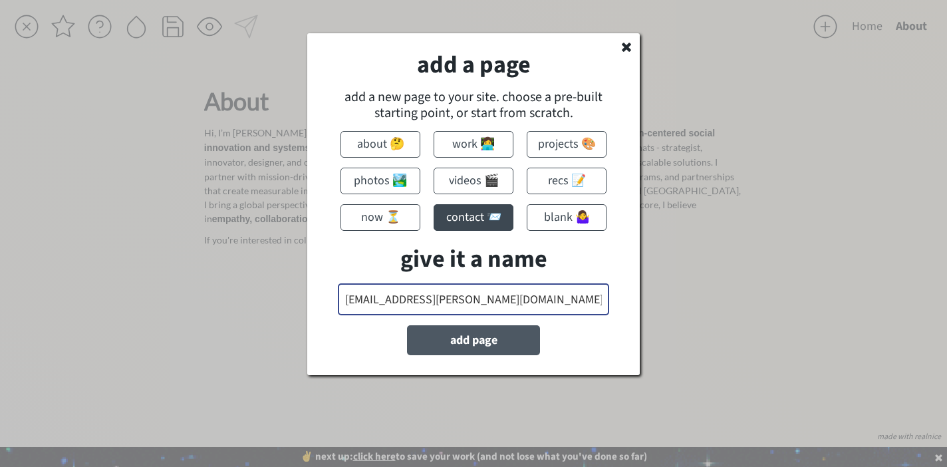
click at [474, 339] on button "add page" at bounding box center [473, 340] width 133 height 30
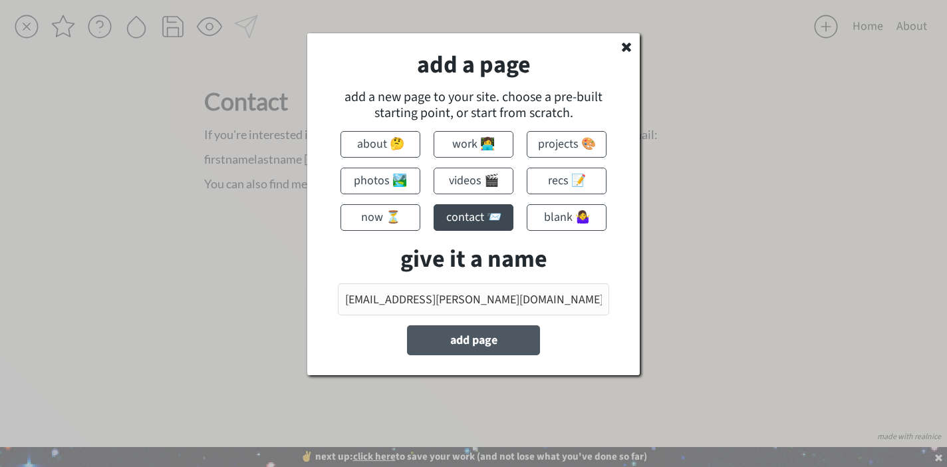
type input "Contact"
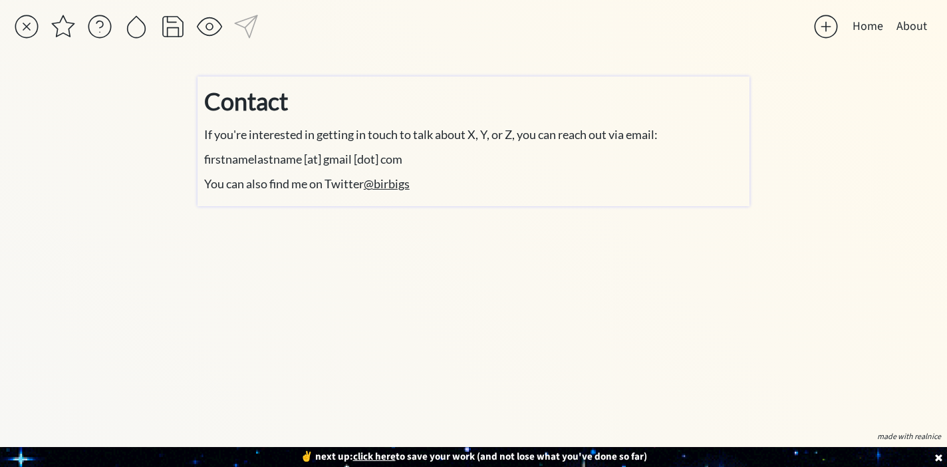
click at [400, 143] on p "If you're interested in getting in touch to talk about X, Y, or Z, you can reac…" at bounding box center [473, 135] width 539 height 18
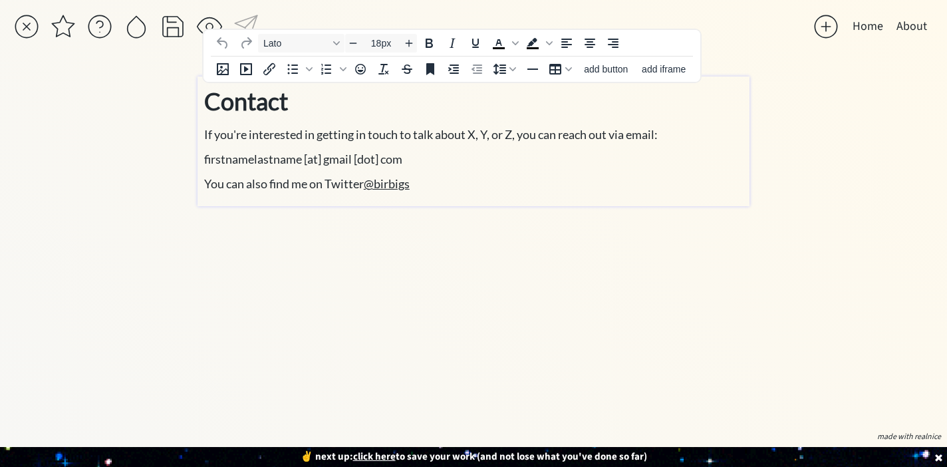
click at [152, 80] on div "saving... Home About click to upload a picture Designing Strategies, Systems, a…" at bounding box center [473, 233] width 947 height 467
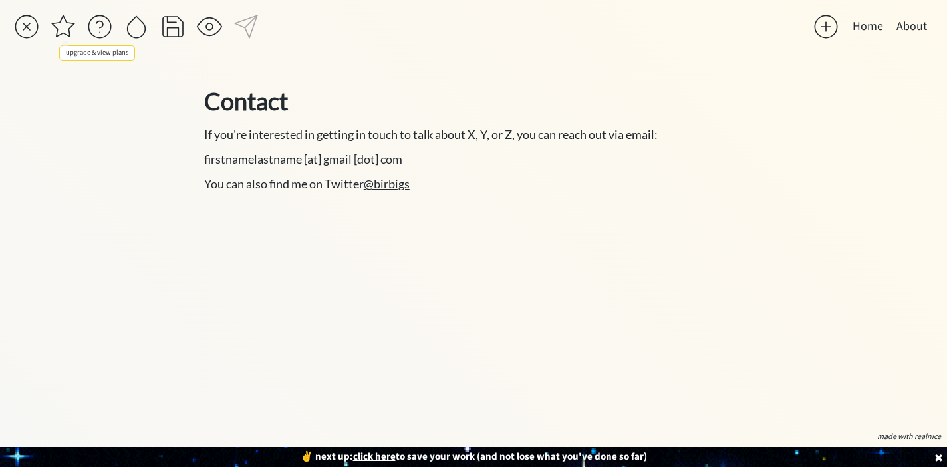
click at [67, 32] on div at bounding box center [63, 26] width 27 height 27
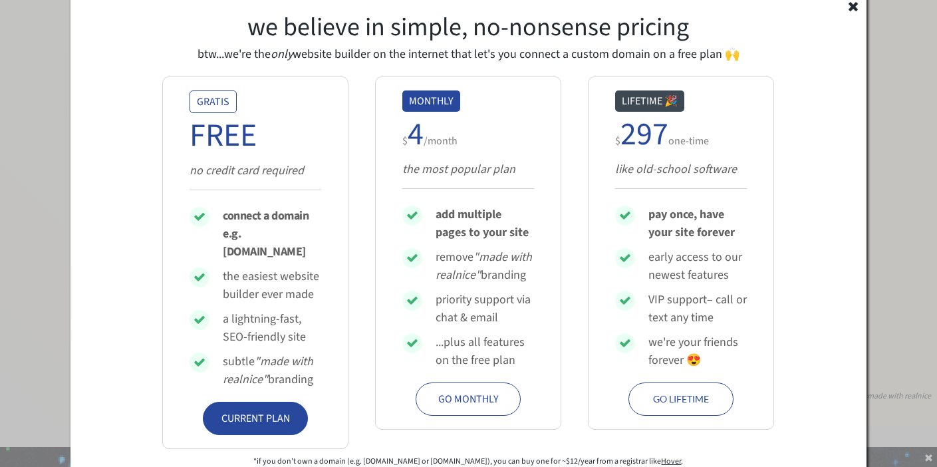
scroll to position [41, 0]
click at [247, 410] on div "CURRENT PLAN" at bounding box center [255, 418] width 77 height 16
click at [661, 456] on link "Hover" at bounding box center [671, 461] width 20 height 11
click at [852, 11] on icon at bounding box center [853, 5] width 13 height 13
